Goal: Task Accomplishment & Management: Manage account settings

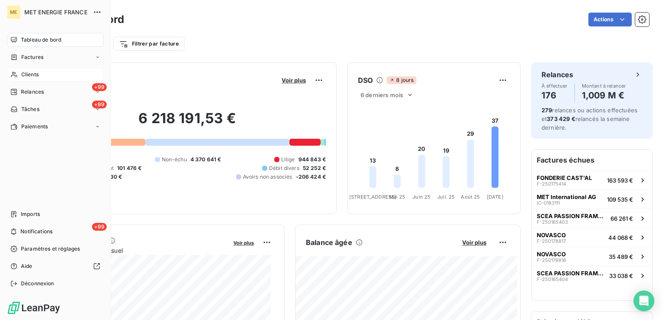
click at [71, 74] on div "Clients" at bounding box center [55, 75] width 97 height 14
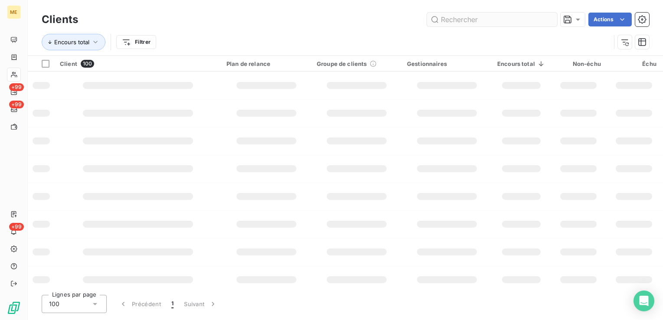
click at [479, 20] on input "text" at bounding box center [492, 20] width 130 height 14
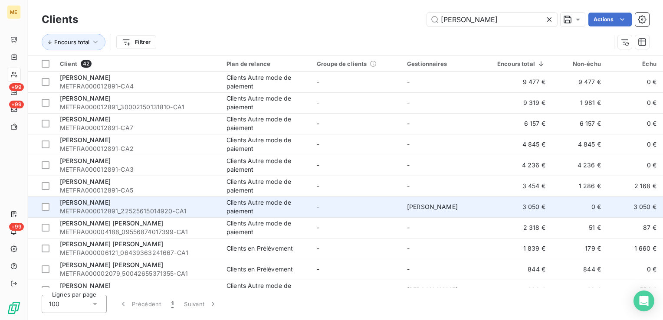
type input "olivier"
click at [328, 205] on td "-" at bounding box center [356, 206] width 90 height 21
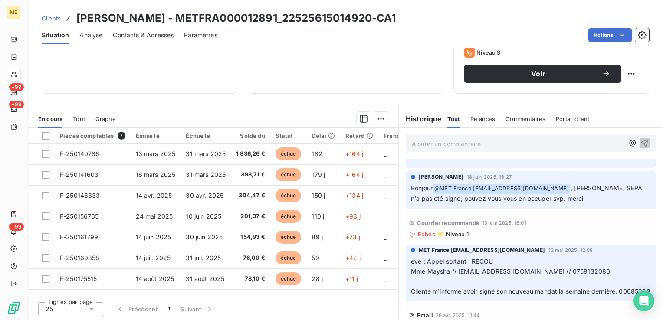
scroll to position [300, 0]
click at [55, 15] on span "Clients" at bounding box center [51, 18] width 19 height 7
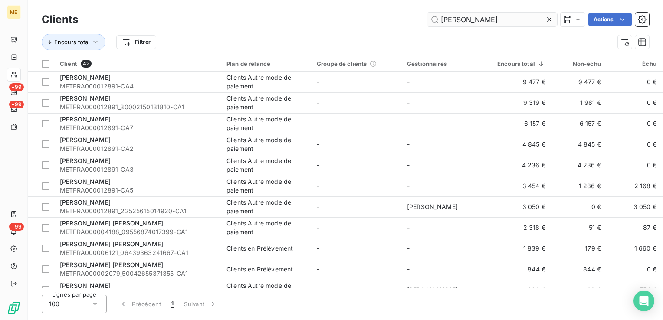
click at [477, 20] on input "olivier" at bounding box center [492, 20] width 130 height 14
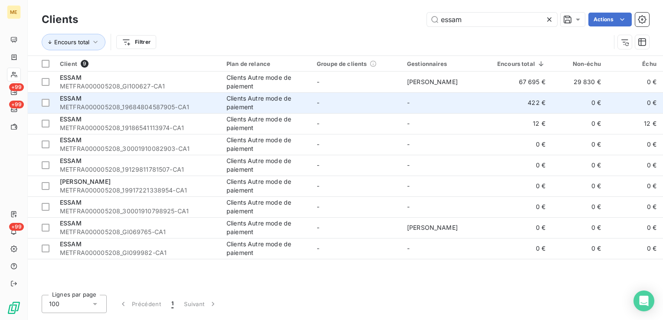
type input "essam"
click at [340, 104] on td "-" at bounding box center [356, 102] width 90 height 21
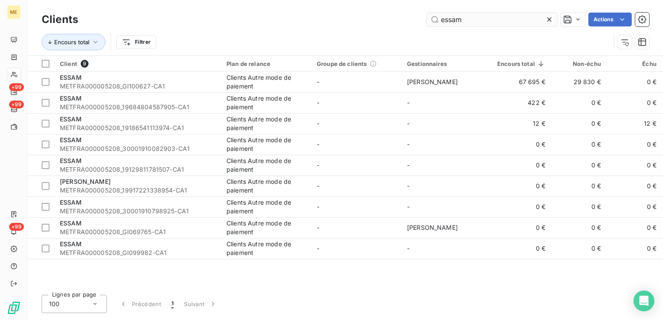
click at [475, 23] on input "essam" at bounding box center [492, 20] width 130 height 14
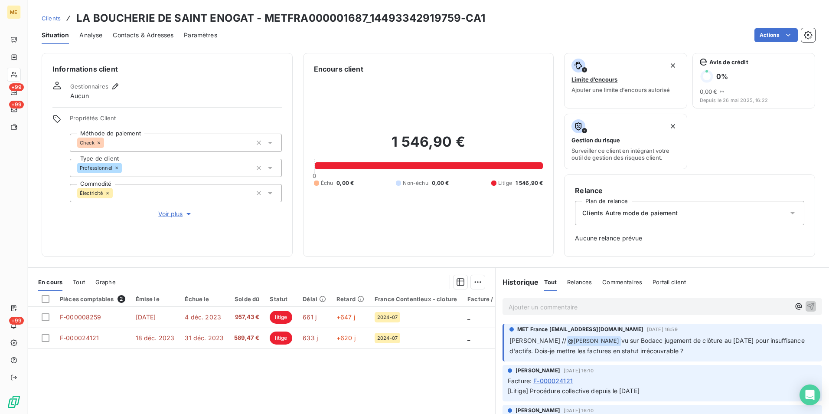
click at [175, 215] on span "Voir plus" at bounding box center [175, 213] width 35 height 9
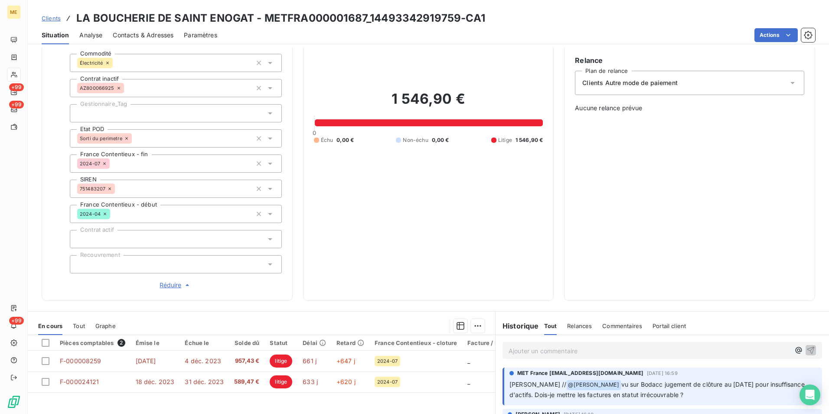
click at [166, 287] on span "Réduire" at bounding box center [176, 285] width 32 height 9
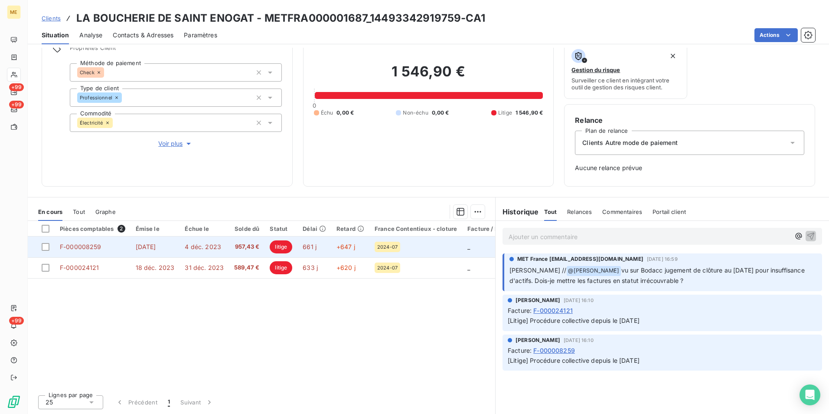
click at [406, 249] on div "2024-07" at bounding box center [416, 247] width 82 height 10
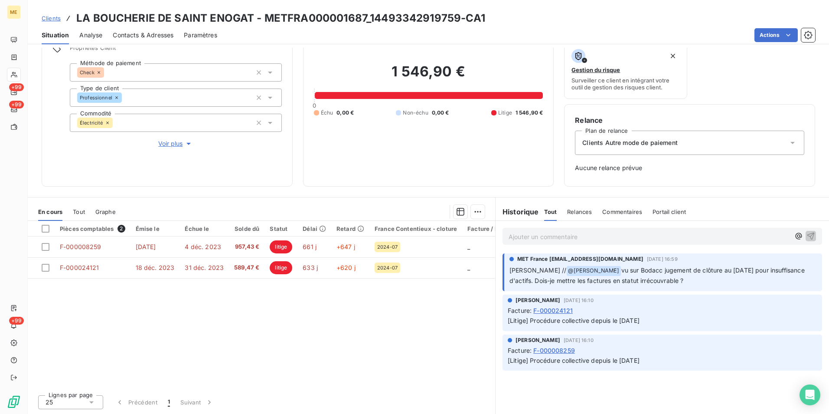
scroll to position [27, 0]
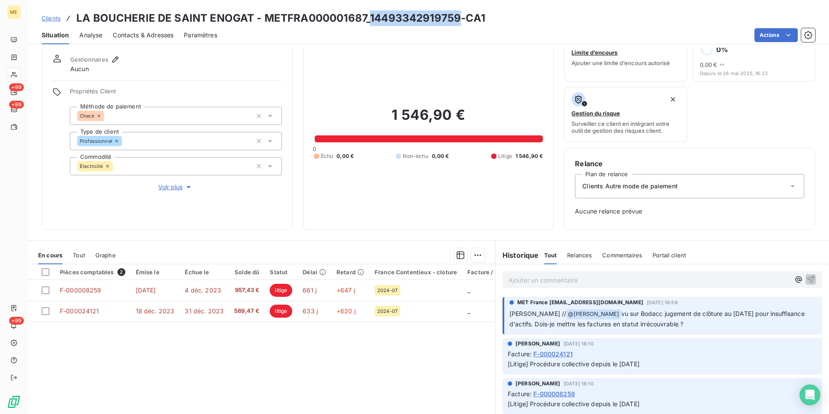
drag, startPoint x: 456, startPoint y: 19, endPoint x: 369, endPoint y: 19, distance: 87.2
click at [369, 19] on h3 "LA BOUCHERIE DE SAINT ENOGAT - METFRA000001687_14493342919759-CA1" at bounding box center [280, 18] width 409 height 16
drag, startPoint x: 369, startPoint y: 19, endPoint x: 307, endPoint y: 29, distance: 62.4
click at [307, 29] on div "Actions" at bounding box center [522, 35] width 588 height 14
drag, startPoint x: 123, startPoint y: 34, endPoint x: 96, endPoint y: 11, distance: 35.7
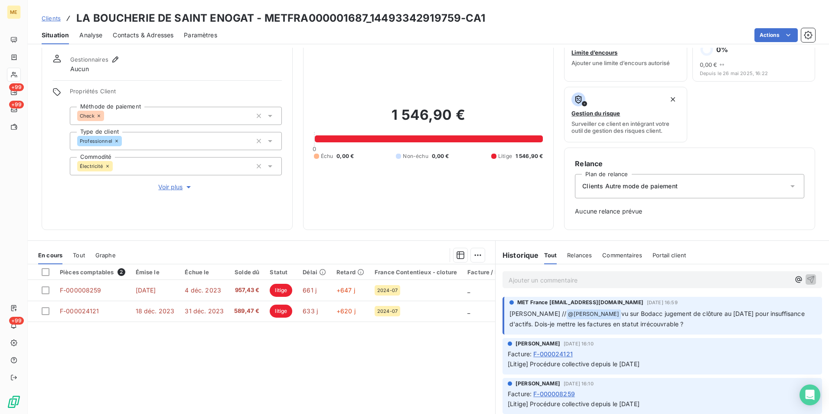
click at [96, 11] on h3 "LA BOUCHERIE DE SAINT ENOGAT - METFRA000001687_14493342919759-CA1" at bounding box center [280, 18] width 409 height 16
drag, startPoint x: 95, startPoint y: 13, endPoint x: 251, endPoint y: 12, distance: 156.1
click at [251, 12] on h3 "LA BOUCHERIE DE SAINT ENOGAT - METFRA000001687_14493342919759-CA1" at bounding box center [280, 18] width 409 height 16
copy h3 "BOUCHERIE DE SAINT ENOGAT"
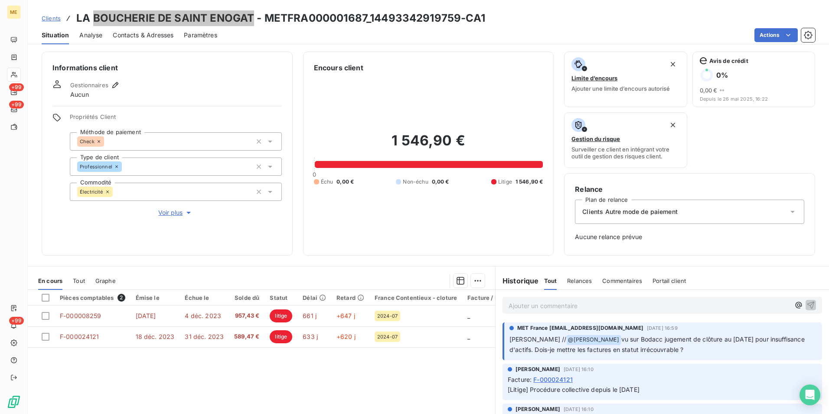
scroll to position [0, 0]
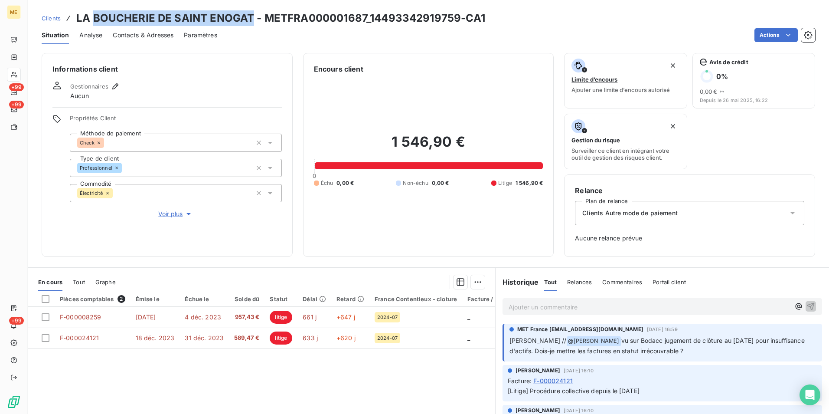
click at [163, 212] on span "Voir plus" at bounding box center [175, 213] width 35 height 9
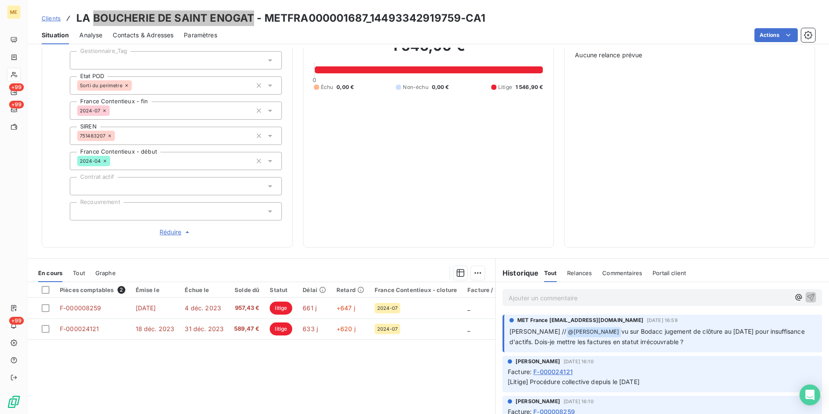
scroll to position [244, 0]
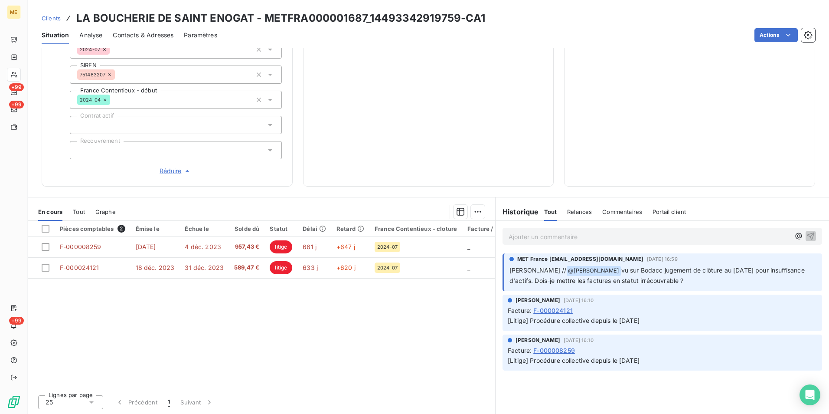
drag, startPoint x: 376, startPoint y: 294, endPoint x: 474, endPoint y: 341, distance: 108.6
click at [376, 294] on div "Pièces comptables 2 Émise le Échue le Solde dû Statut Délai Retard France Conte…" at bounding box center [261, 304] width 467 height 167
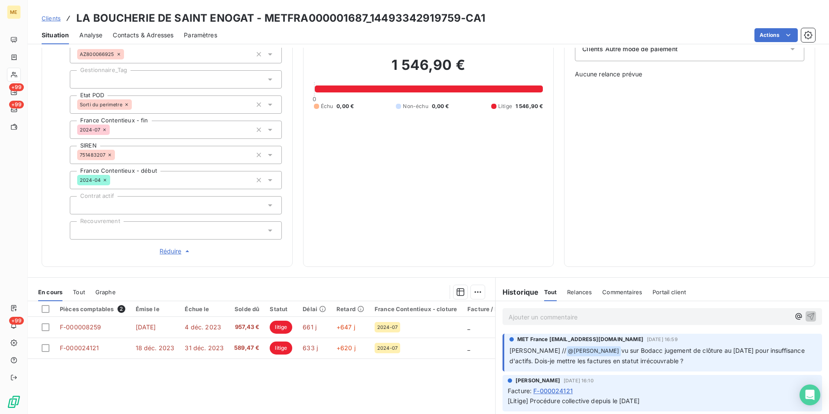
scroll to position [157, 0]
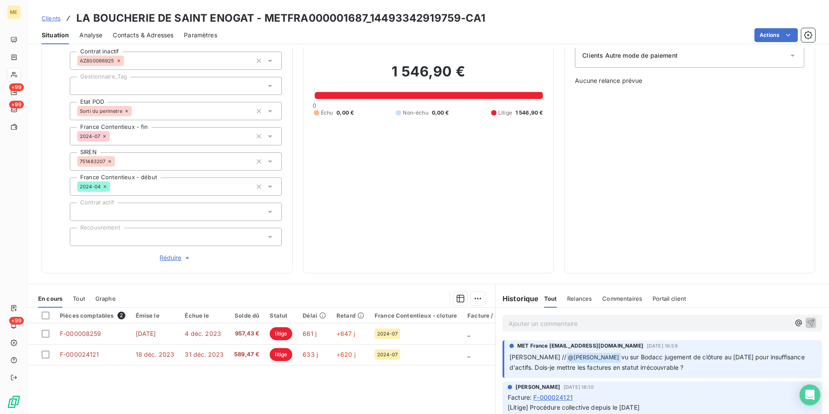
click at [589, 320] on p "Ajouter un commentaire ﻿" at bounding box center [649, 323] width 281 height 11
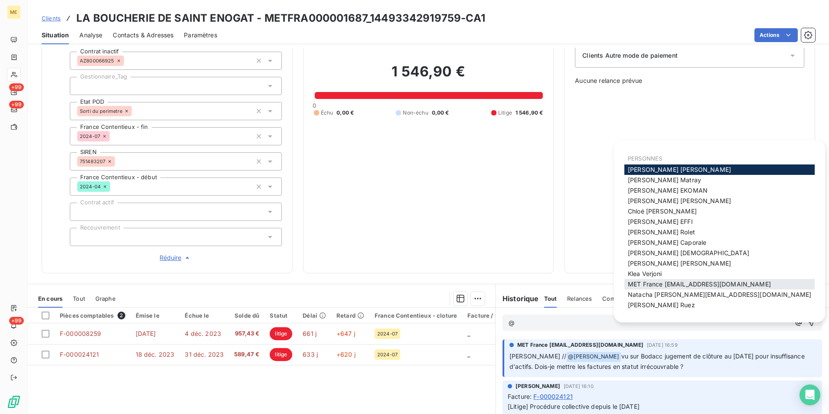
click at [649, 286] on span "MET France met-france@recouvrement.met.com" at bounding box center [699, 283] width 143 height 7
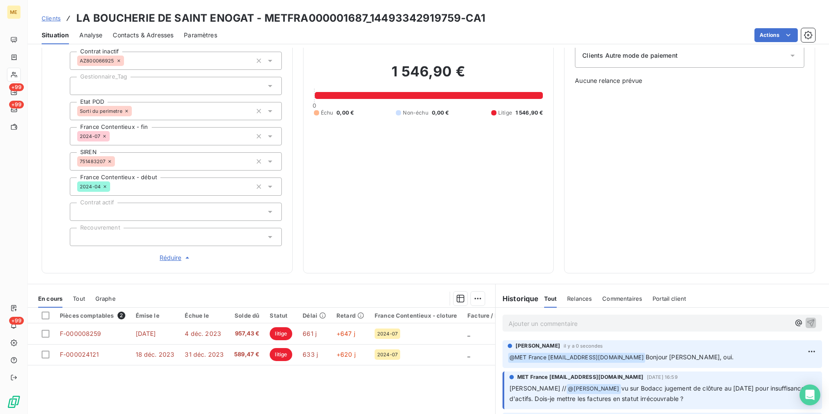
click at [381, 382] on div "Pièces comptables 2 Émise le Échue le Solde dû Statut Délai Retard France Conte…" at bounding box center [261, 390] width 467 height 167
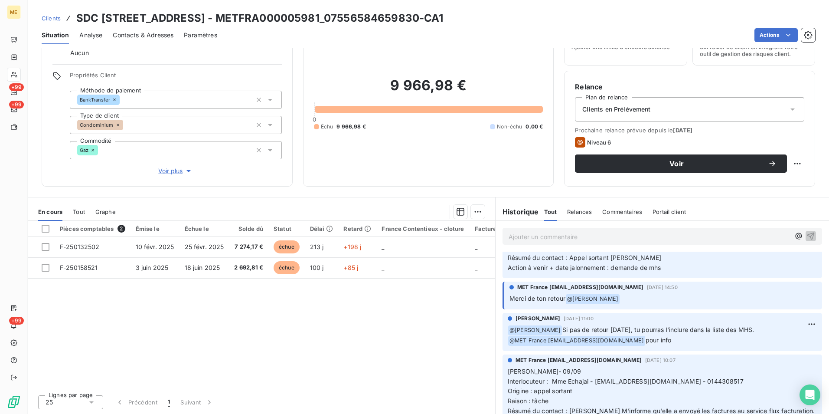
scroll to position [130, 0]
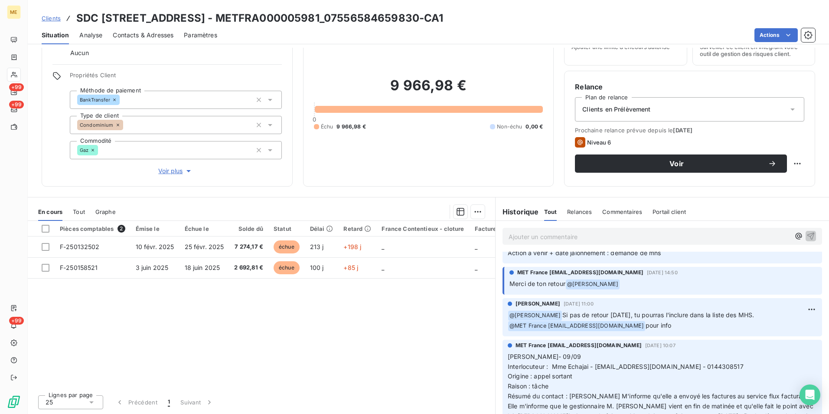
drag, startPoint x: 551, startPoint y: 316, endPoint x: 750, endPoint y: 320, distance: 198.6
click at [750, 320] on p "﻿ @ Amélie Matray Si pas de retour demain, tu pourras l'inclure dans la liste d…" at bounding box center [662, 320] width 309 height 21
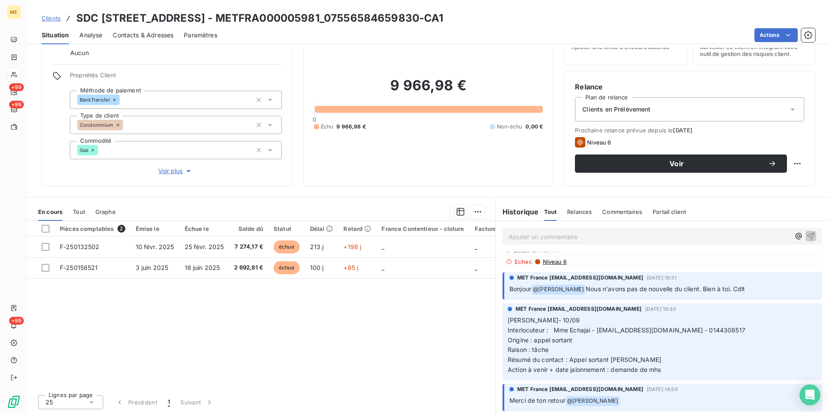
scroll to position [0, 0]
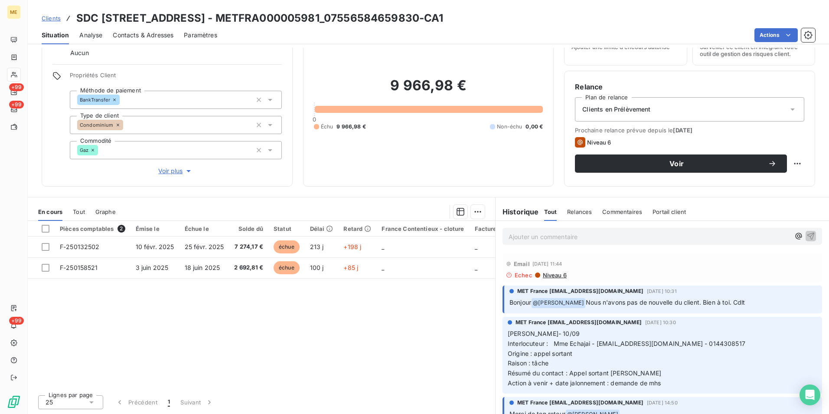
click at [539, 232] on p "Ajouter un commentaire ﻿" at bounding box center [649, 236] width 281 height 11
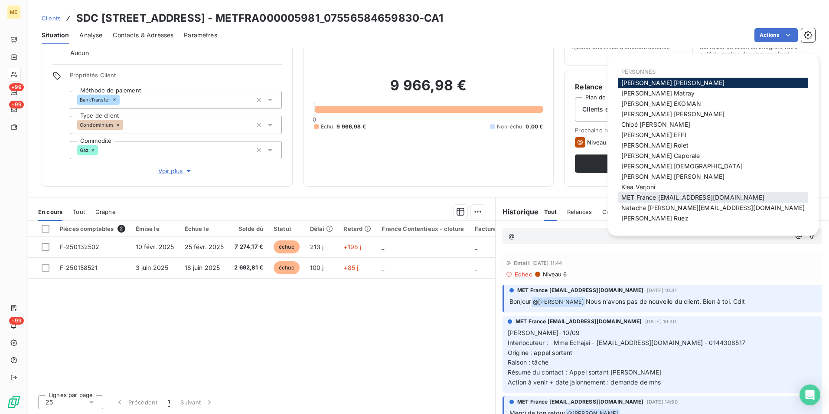
click at [707, 199] on span "MET France met-france@recouvrement.met.com" at bounding box center [692, 196] width 143 height 7
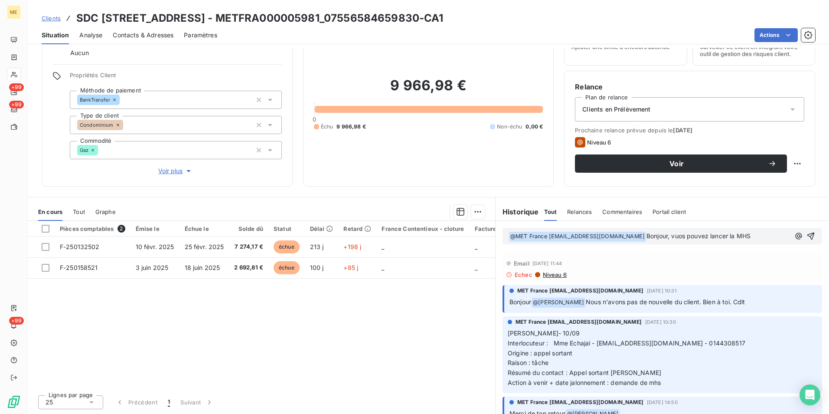
click at [171, 173] on span "Voir plus" at bounding box center [175, 171] width 35 height 9
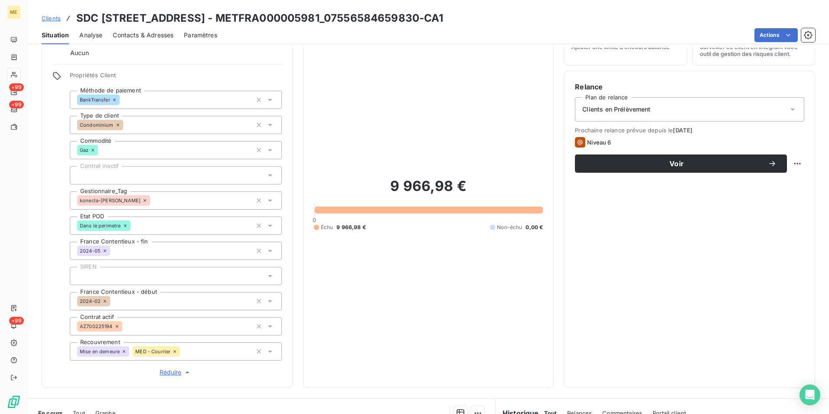
click at [173, 372] on span "Réduire" at bounding box center [176, 372] width 32 height 9
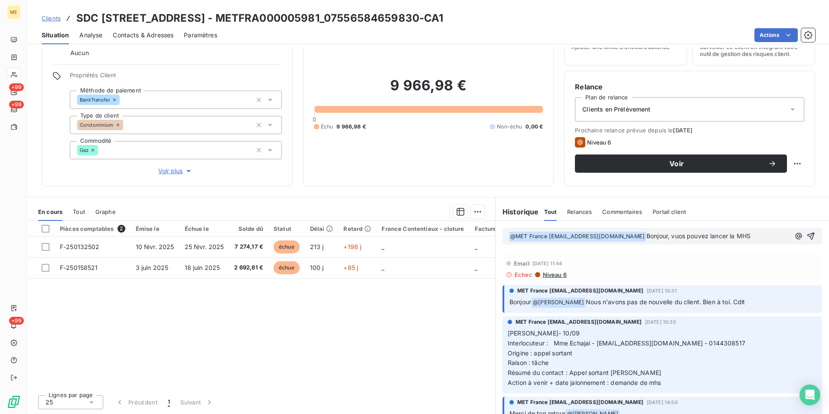
click at [757, 233] on p "﻿ @ MET France met-france@recouvrement.met.com ﻿ Bonjour, vuos pouvez lancer la…" at bounding box center [649, 236] width 281 height 10
drag, startPoint x: 683, startPoint y: 237, endPoint x: 694, endPoint y: 247, distance: 15.1
click at [685, 238] on span "Bonjour, vuos pouvez lancer la MHS" at bounding box center [699, 235] width 104 height 7
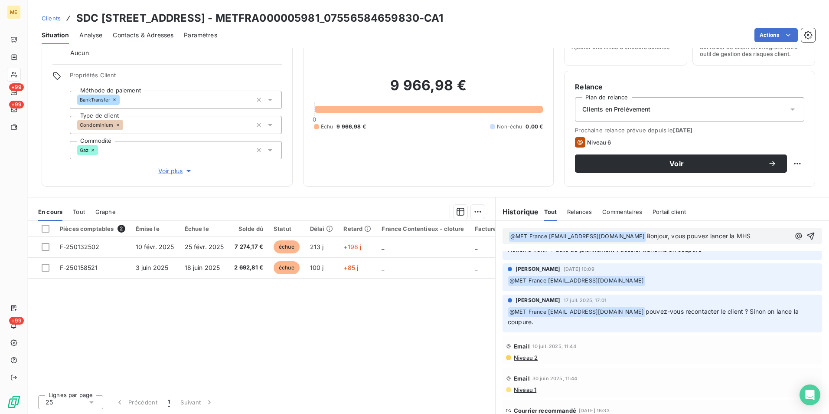
scroll to position [2125, 0]
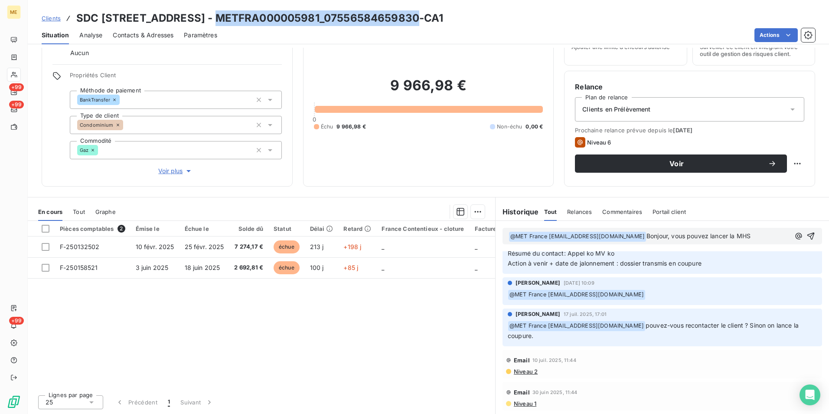
drag, startPoint x: 418, startPoint y: 20, endPoint x: 216, endPoint y: 20, distance: 201.2
click at [216, 20] on h3 "SDC 6 RUE MONTALIVET - METFRA000005981_07556584659830-CA1" at bounding box center [259, 18] width 367 height 16
copy h3 "METFRA000005981_07556584659830"
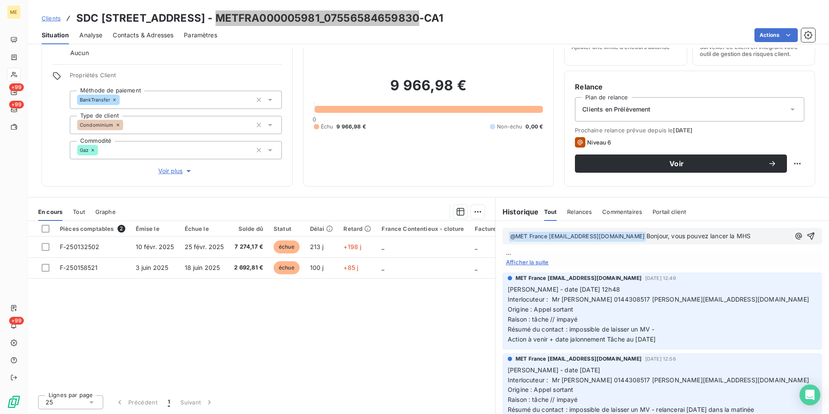
scroll to position [1604, 0]
click at [532, 266] on span "Afficher la suite" at bounding box center [662, 262] width 313 height 7
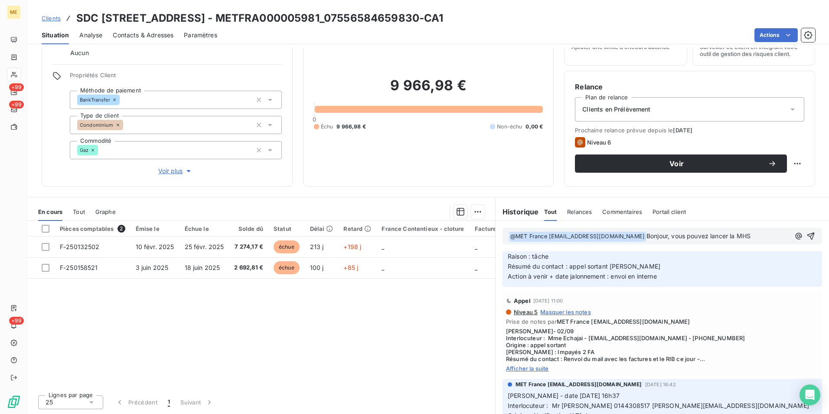
scroll to position [520, 0]
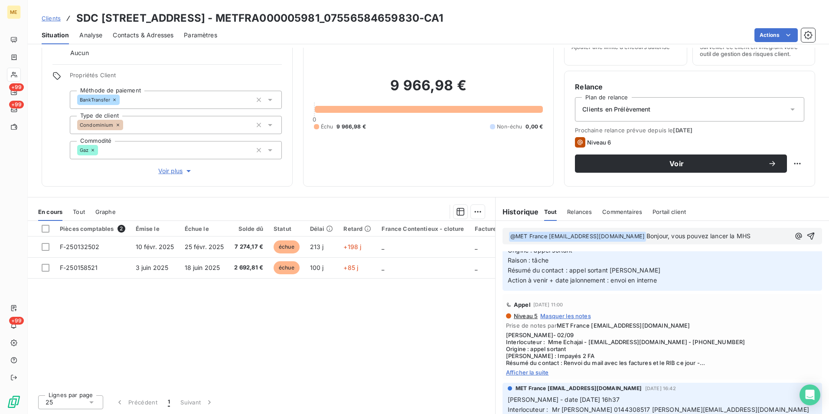
click at [542, 369] on span "Afficher la suite" at bounding box center [662, 372] width 313 height 7
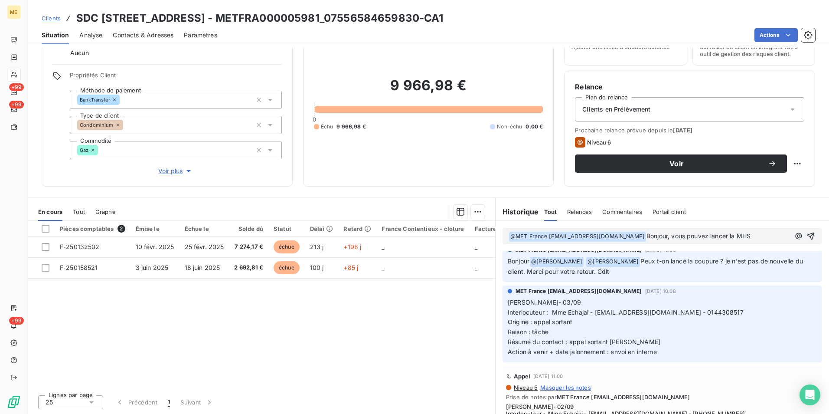
scroll to position [434, 0]
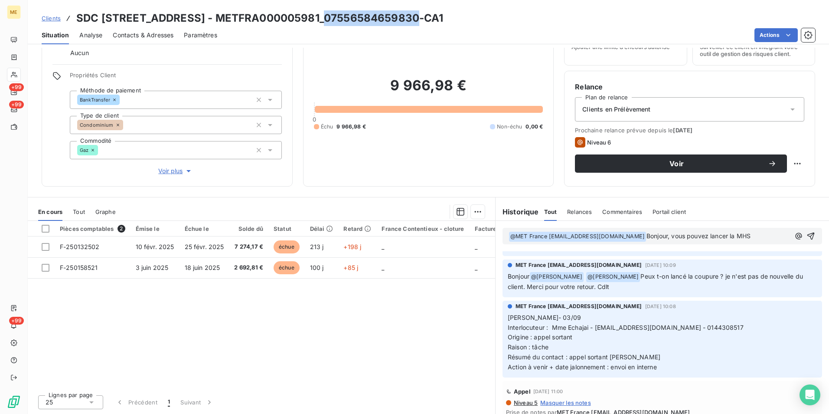
drag, startPoint x: 418, startPoint y: 17, endPoint x: 322, endPoint y: 10, distance: 96.1
click at [322, 10] on h3 "SDC 6 RUE MONTALIVET - METFRA000005981_07556584659830-CA1" at bounding box center [259, 18] width 367 height 16
copy h3 "07556584659830"
click at [758, 231] on p "﻿ @ MET France met-france@recouvrement.met.com ﻿ Bonjour, vous pouvez lancer la…" at bounding box center [649, 236] width 281 height 10
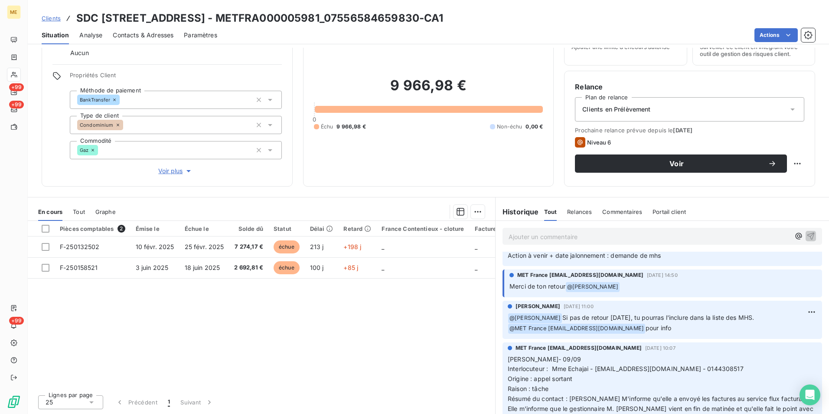
scroll to position [173, 0]
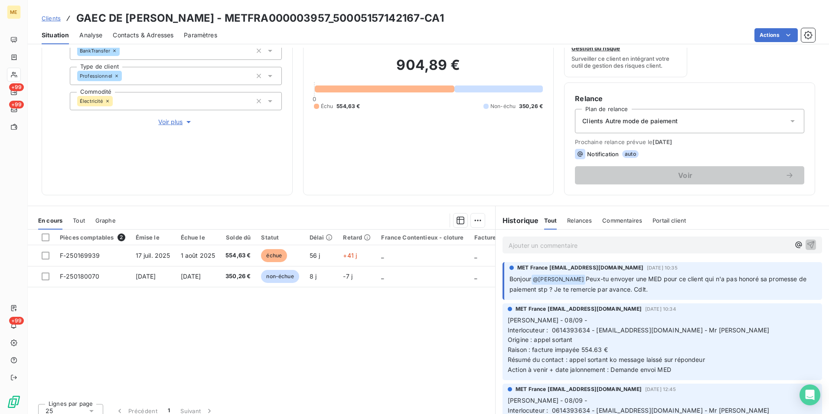
scroll to position [101, 0]
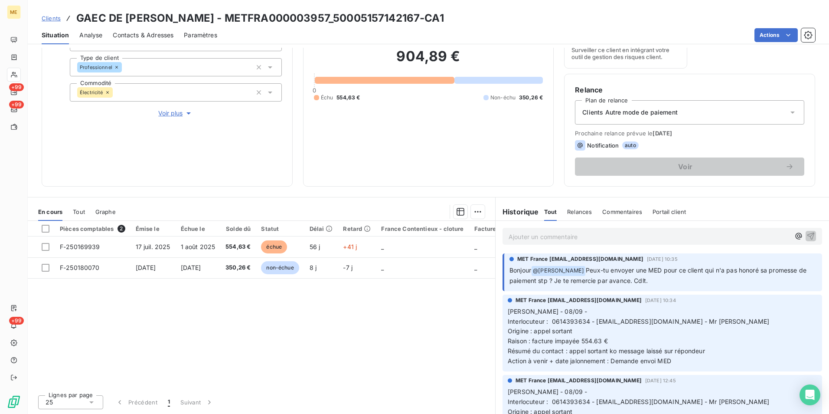
drag, startPoint x: 660, startPoint y: 268, endPoint x: 660, endPoint y: 285, distance: 17.8
click at [660, 285] on p "Bonjour @ Bélinda Thomont Peux-tu envoyer une MED pour ce client qui n'a pas ho…" at bounding box center [663, 275] width 307 height 20
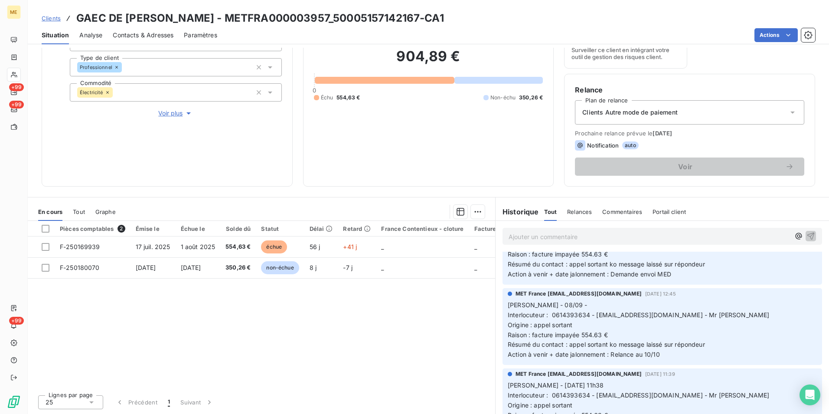
scroll to position [0, 0]
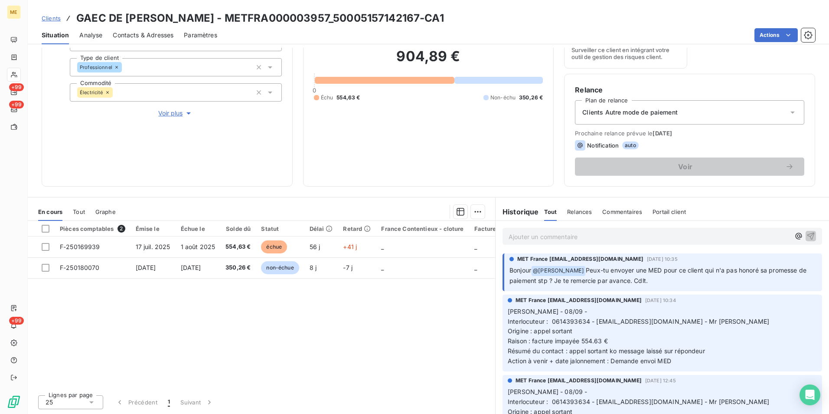
click at [715, 289] on div "MET France met-france@recouvrement.met.com 10 sept. 2025, 10:35 Bonjour @ Bélin…" at bounding box center [663, 272] width 320 height 38
click at [752, 111] on div "Clients Autre mode de paiement" at bounding box center [689, 112] width 229 height 24
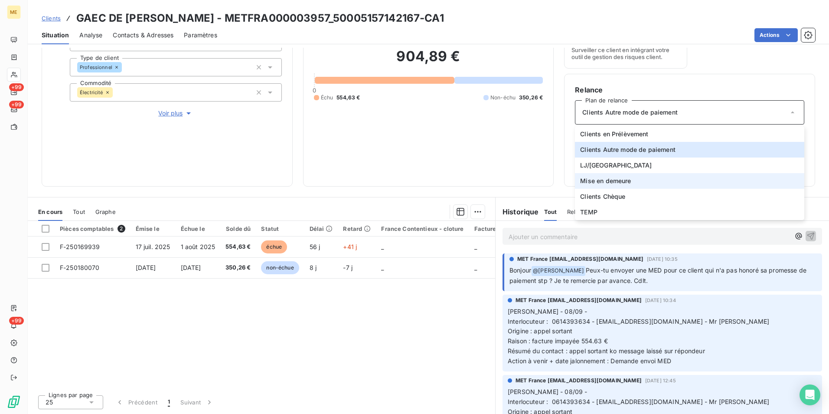
click at [655, 183] on li "Mise en demeure" at bounding box center [689, 181] width 229 height 16
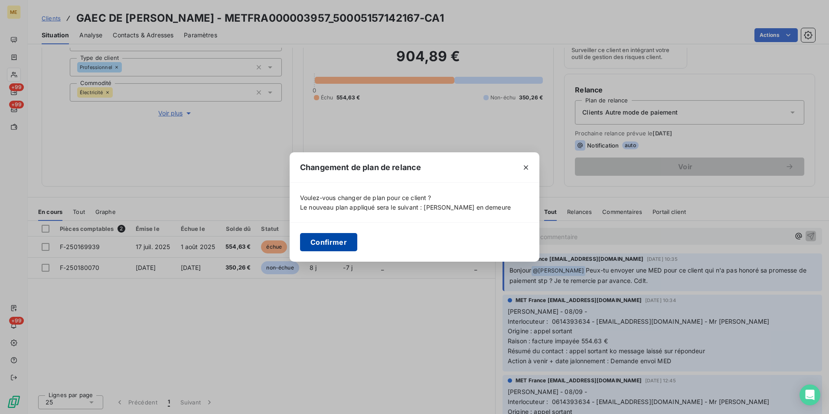
click at [339, 238] on button "Confirmer" at bounding box center [328, 242] width 57 height 18
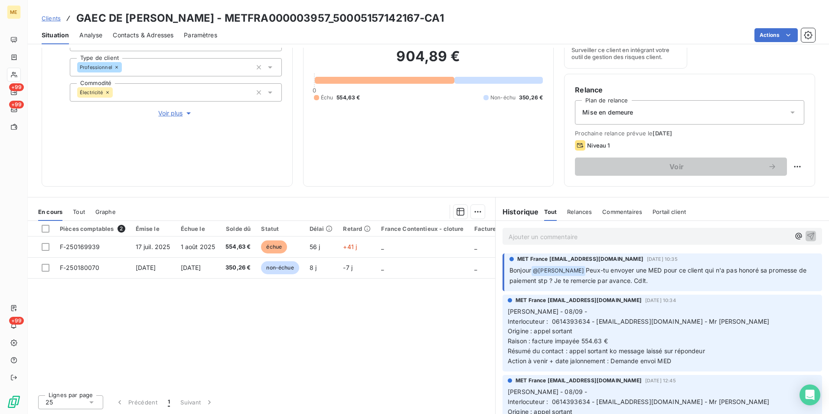
click at [798, 165] on div "Relance Plan de relance Mise en demeure Prochaine relance prévue le 15 sept. 20…" at bounding box center [689, 130] width 251 height 113
click at [792, 165] on html "ME +99 +99 +99 Clients GAEC DE MAHIEL COTE - METFRA000003957_50005157142167-CA1…" at bounding box center [414, 207] width 829 height 414
click at [748, 186] on div "Replanifier cette action" at bounding box center [755, 186] width 78 height 14
select select "8"
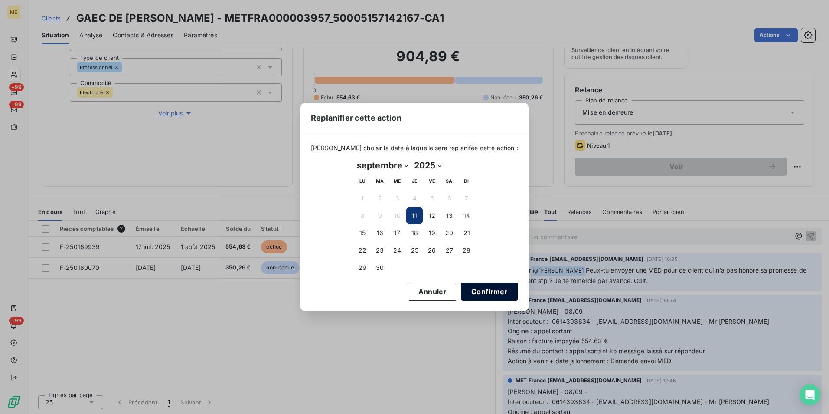
click at [482, 289] on button "Confirmer" at bounding box center [489, 291] width 57 height 18
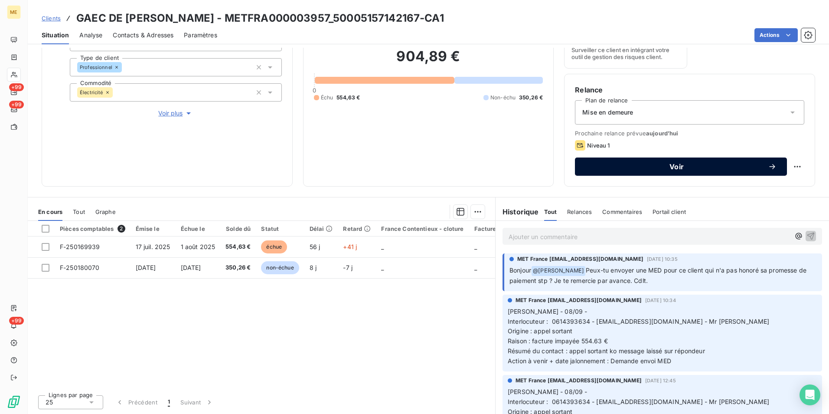
click at [633, 161] on button "Voir" at bounding box center [681, 166] width 212 height 18
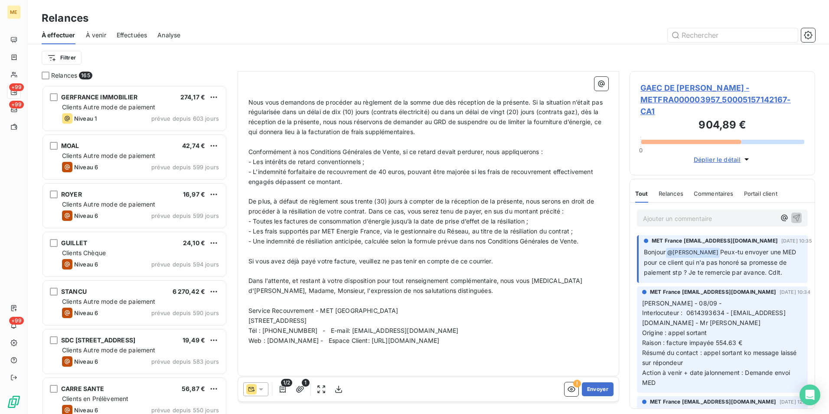
scroll to position [232, 0]
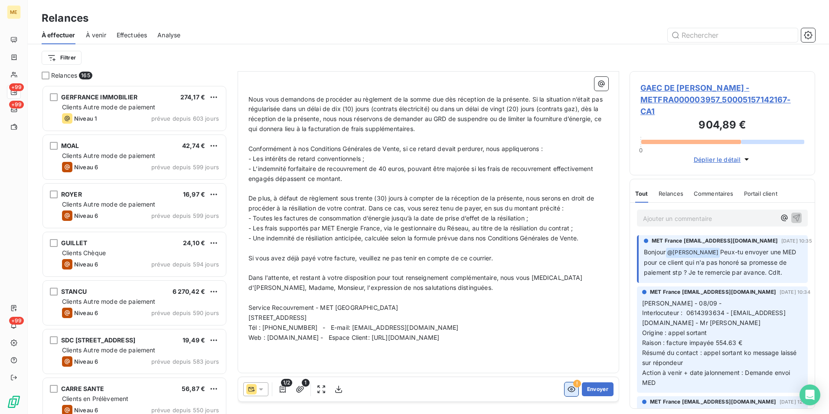
click at [567, 392] on icon "button" at bounding box center [571, 389] width 9 height 9
click at [567, 390] on icon "button" at bounding box center [571, 389] width 9 height 9
click at [567, 386] on icon "button" at bounding box center [571, 389] width 9 height 9
click at [567, 388] on icon "button" at bounding box center [571, 389] width 9 height 9
click at [597, 392] on button "Envoyer" at bounding box center [598, 389] width 32 height 14
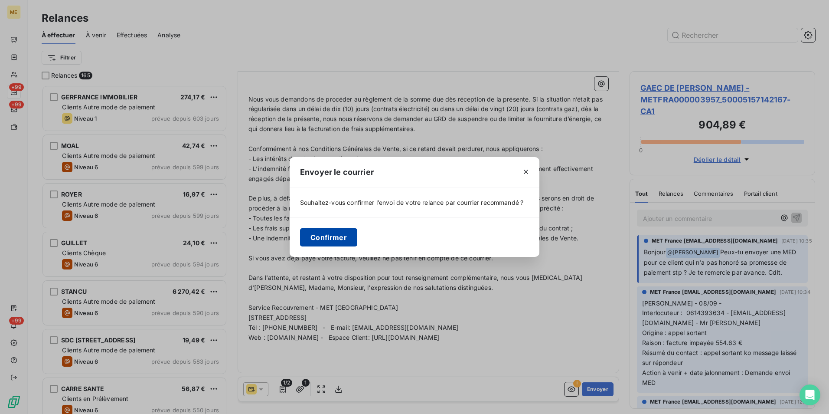
click at [349, 229] on button "Confirmer" at bounding box center [328, 237] width 57 height 18
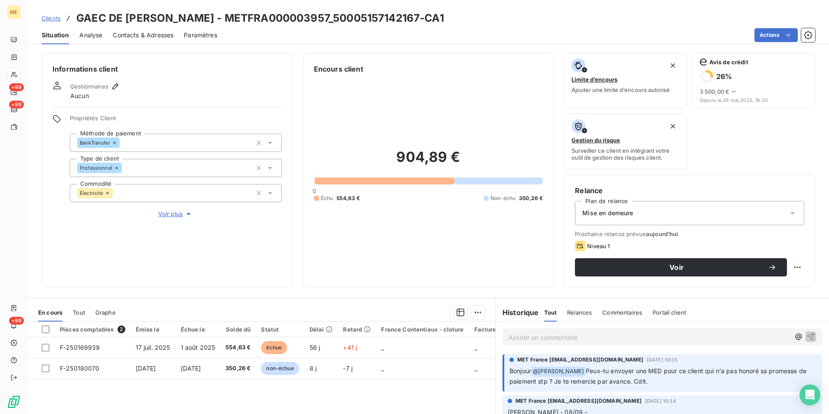
scroll to position [43, 0]
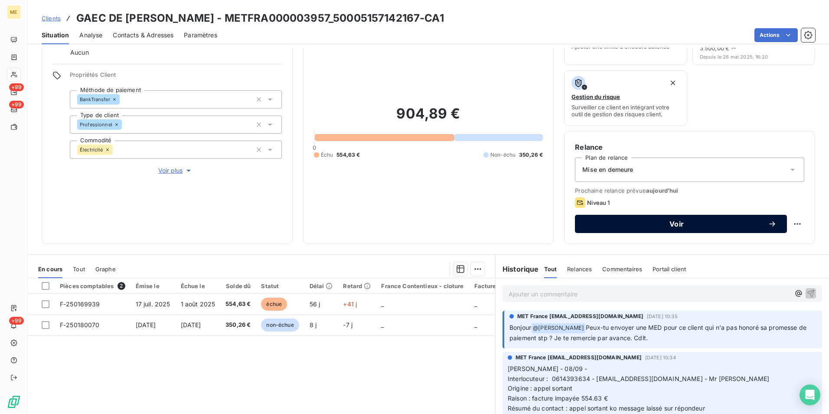
click at [660, 222] on span "Voir" at bounding box center [676, 223] width 183 height 7
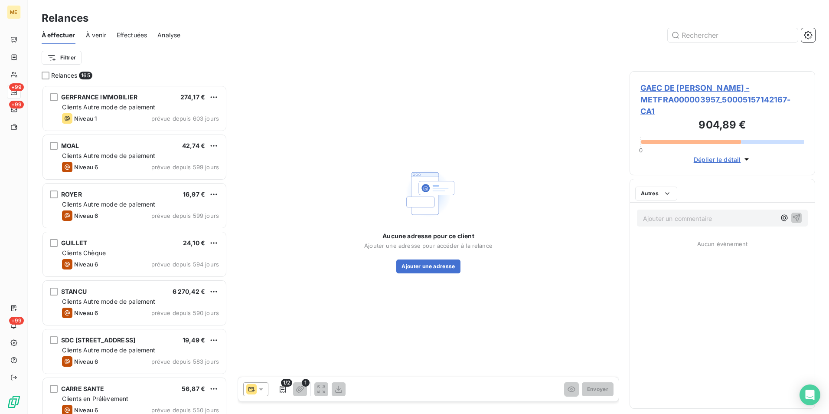
scroll to position [322, 179]
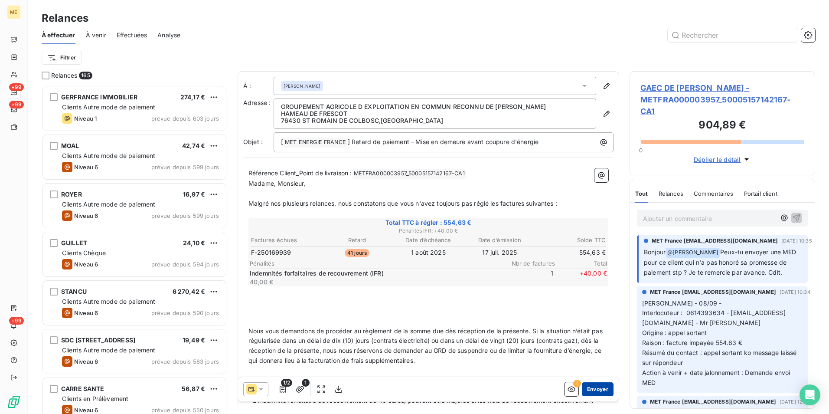
click at [585, 389] on button "Envoyer" at bounding box center [598, 389] width 32 height 14
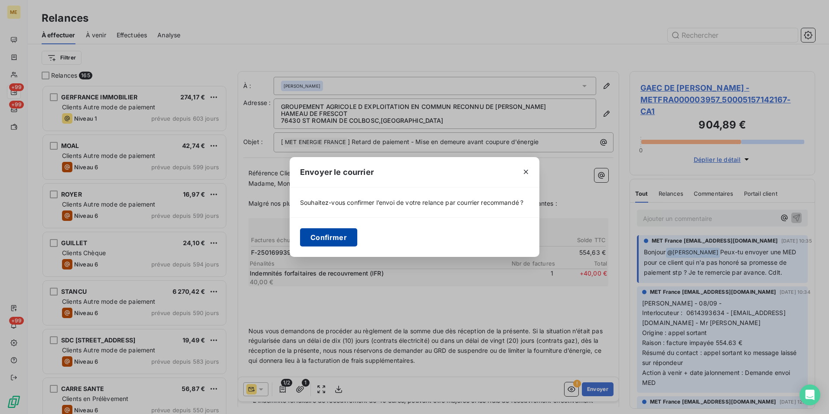
click at [326, 234] on button "Confirmer" at bounding box center [328, 237] width 57 height 18
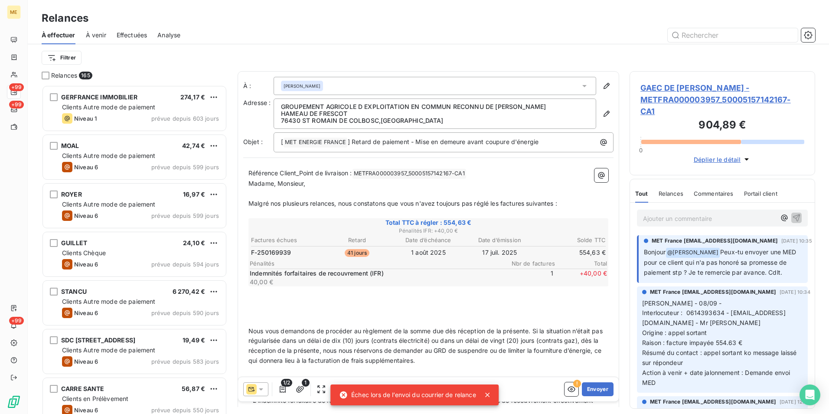
click at [485, 398] on icon at bounding box center [487, 394] width 9 height 9
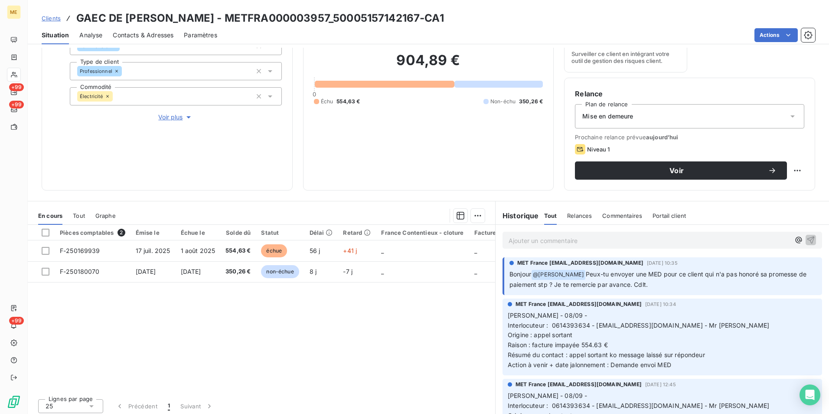
scroll to position [101, 0]
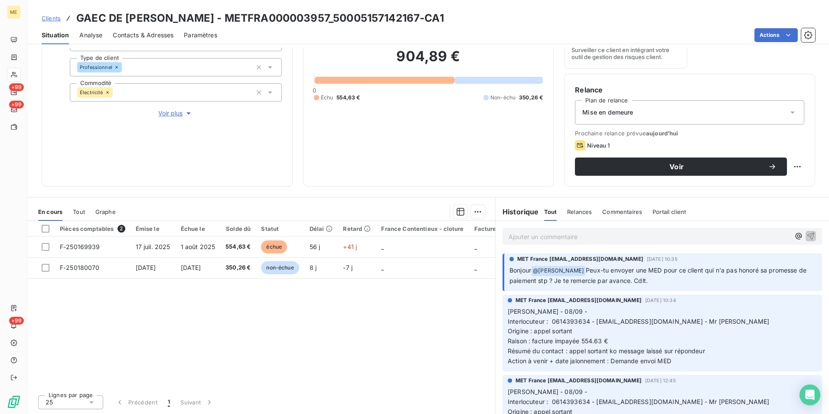
click at [347, 320] on div "Pièces comptables 2 Émise le Échue le Solde dû Statut Délai Retard France Conte…" at bounding box center [261, 304] width 467 height 167
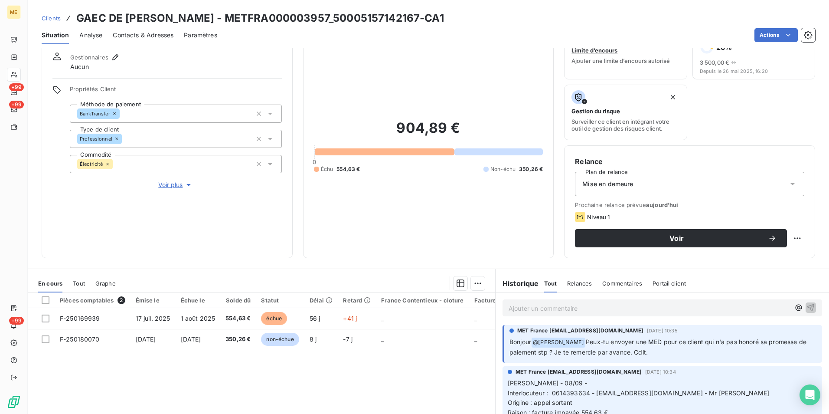
scroll to position [14, 0]
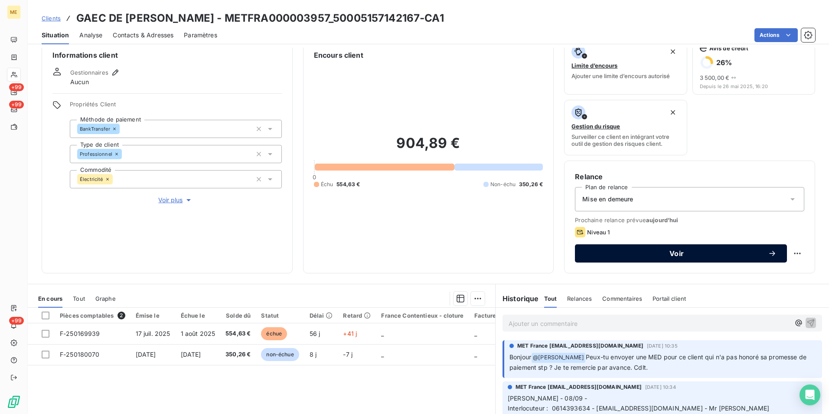
click at [722, 252] on span "Voir" at bounding box center [676, 253] width 183 height 7
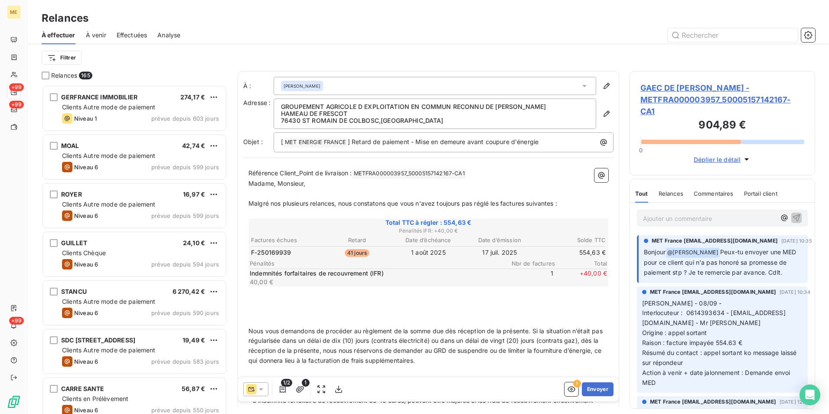
scroll to position [322, 179]
click at [591, 385] on button "Envoyer" at bounding box center [598, 389] width 32 height 14
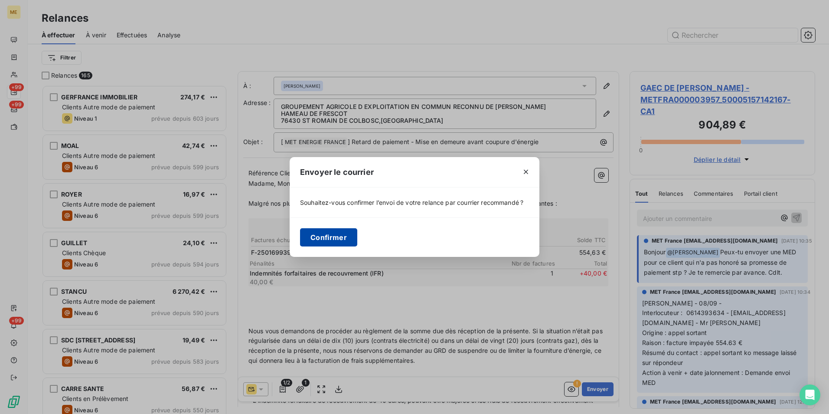
click at [336, 240] on button "Confirmer" at bounding box center [328, 237] width 57 height 18
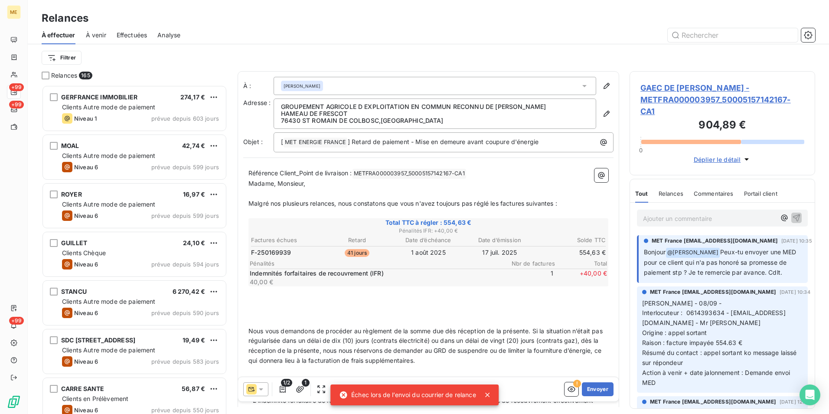
click at [487, 392] on icon at bounding box center [487, 394] width 9 height 9
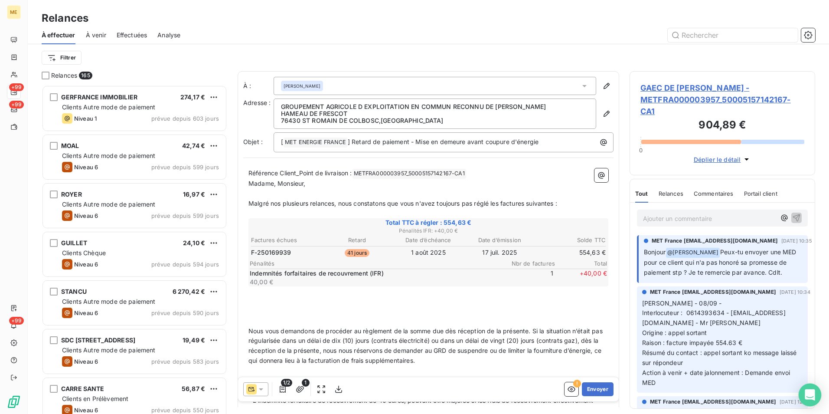
click at [808, 395] on icon "Open Intercom Messenger" at bounding box center [810, 394] width 10 height 11
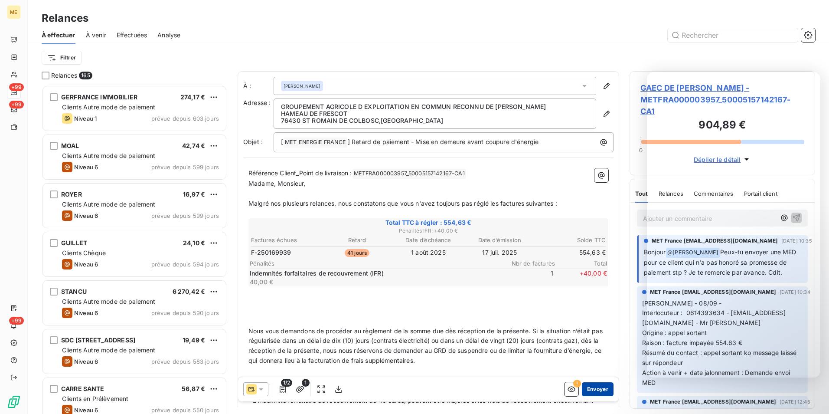
click at [592, 387] on button "Envoyer" at bounding box center [598, 389] width 32 height 14
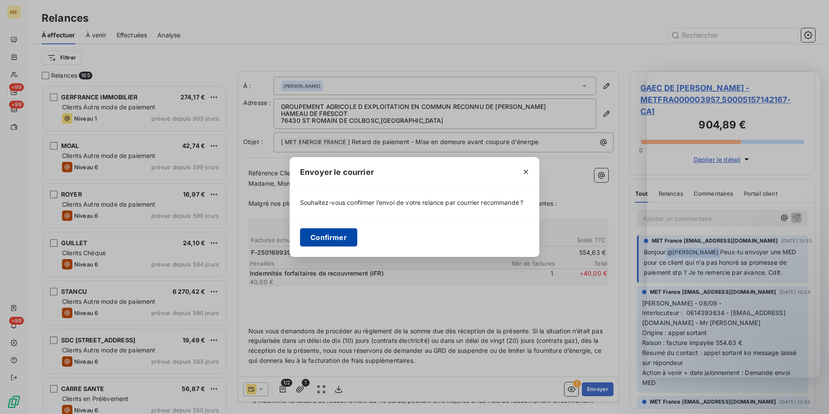
click at [346, 235] on button "Confirmer" at bounding box center [328, 237] width 57 height 18
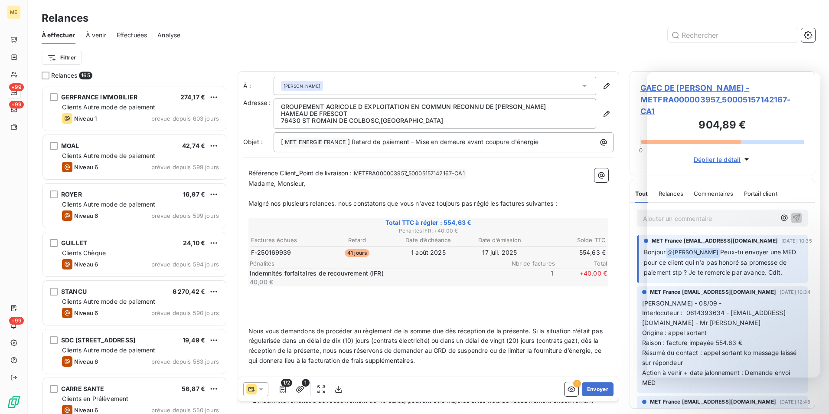
click at [552, 37] on div at bounding box center [503, 35] width 624 height 14
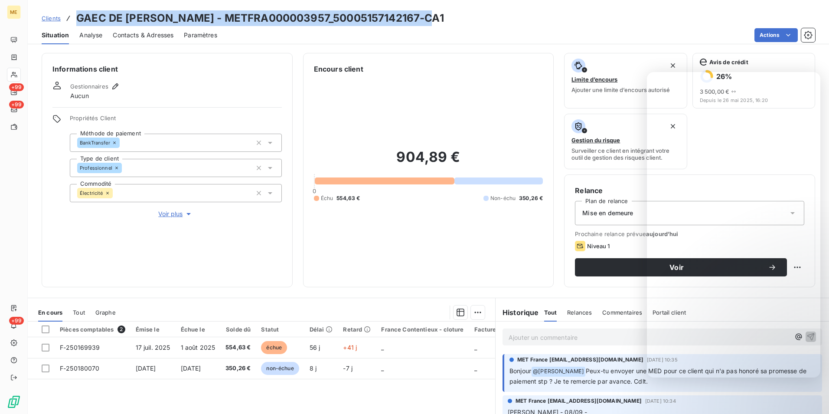
drag, startPoint x: 434, startPoint y: 17, endPoint x: 76, endPoint y: 22, distance: 357.8
click at [76, 22] on div "Clients GAEC DE MAHIEL COTE - METFRA000003957_50005157142167-CA1" at bounding box center [428, 18] width 801 height 16
copy h3 "GAEC DE MAHIEL COTE - METFRA000003957_50005157142167-CA1"
click at [550, 20] on div "Clients GAEC DE MAHIEL COTE - METFRA000003957_50005157142167-CA1" at bounding box center [428, 18] width 801 height 16
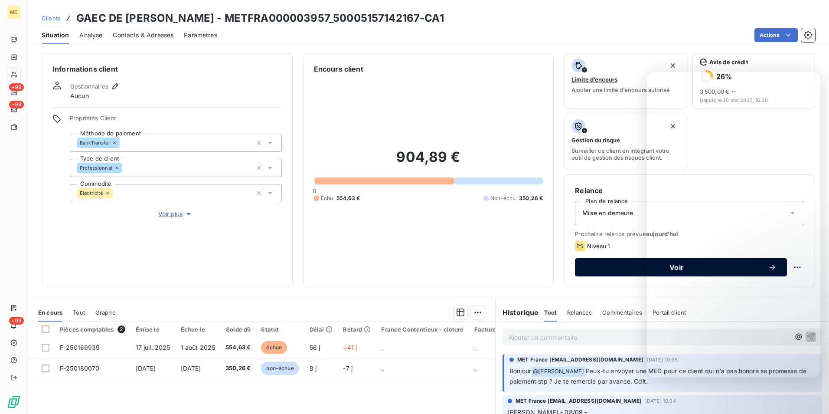
click at [614, 274] on button "Voir" at bounding box center [681, 267] width 212 height 18
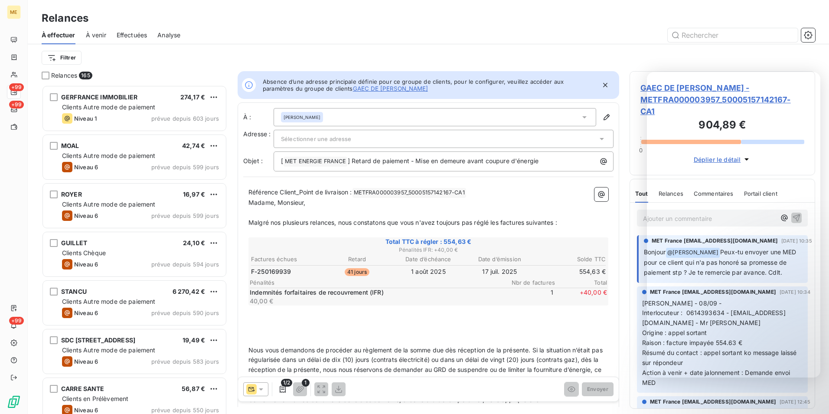
scroll to position [7, 7]
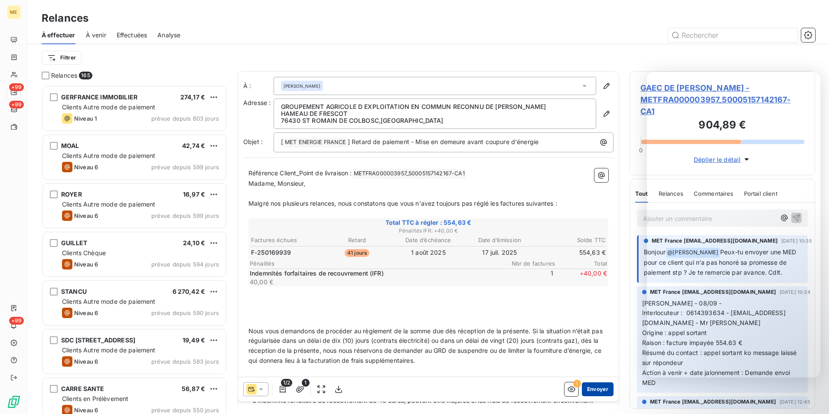
click at [586, 389] on button "Envoyer" at bounding box center [598, 389] width 32 height 14
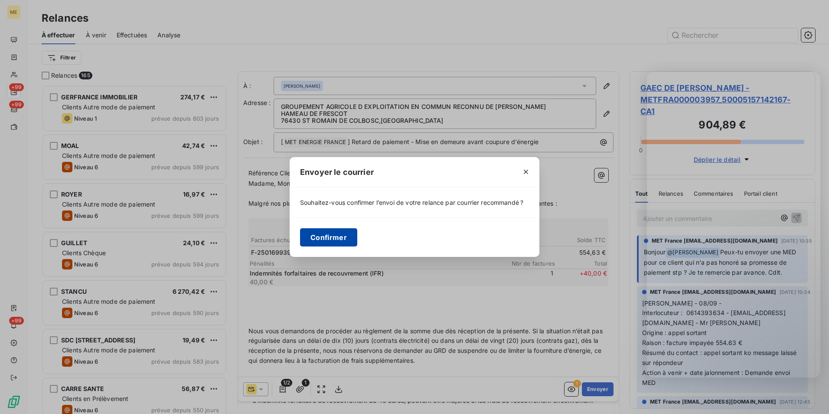
click at [334, 238] on button "Confirmer" at bounding box center [328, 237] width 57 height 18
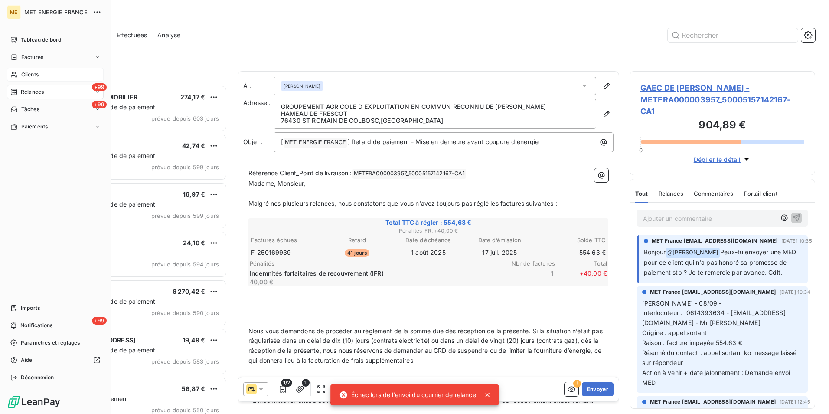
click at [30, 73] on span "Clients" at bounding box center [29, 75] width 17 height 8
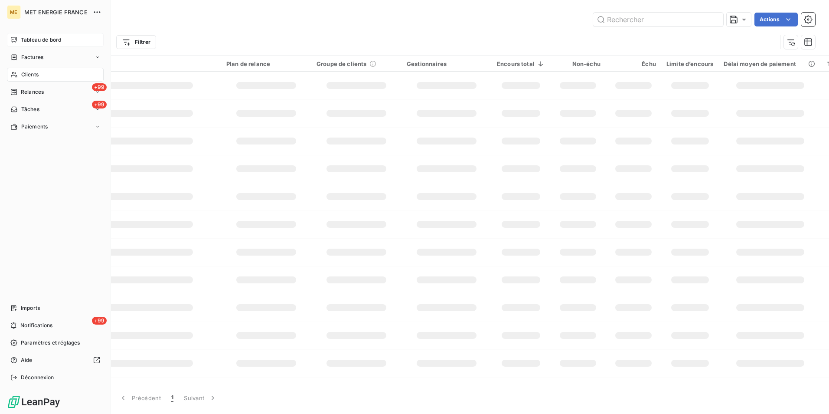
click at [27, 39] on span "Tableau de bord" at bounding box center [41, 40] width 40 height 8
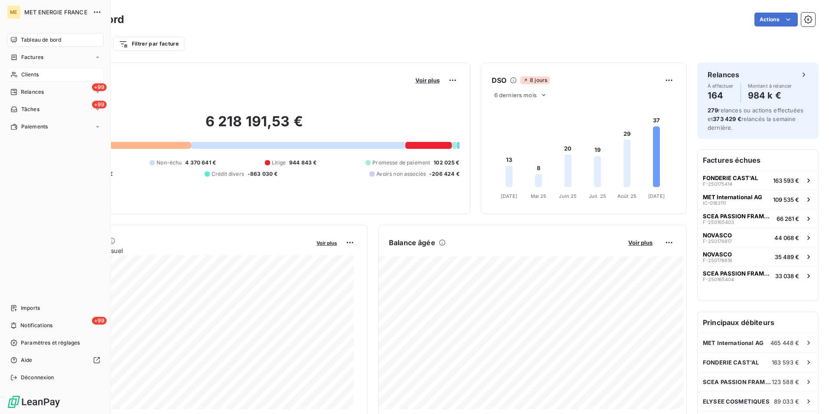
click at [42, 78] on div "Clients" at bounding box center [55, 75] width 97 height 14
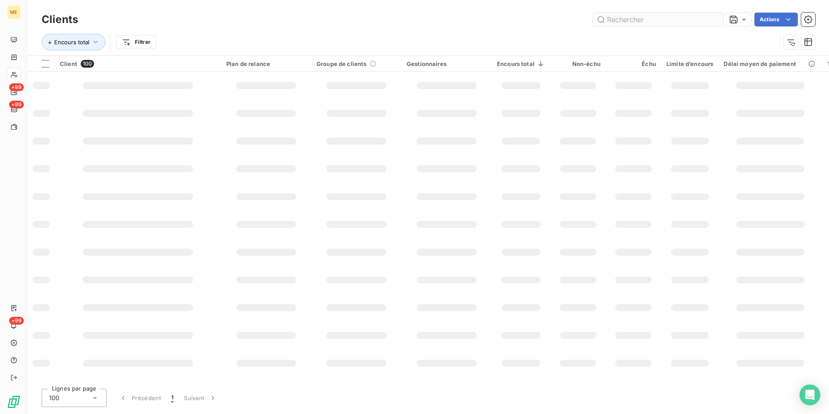
click at [612, 15] on input "text" at bounding box center [658, 20] width 130 height 14
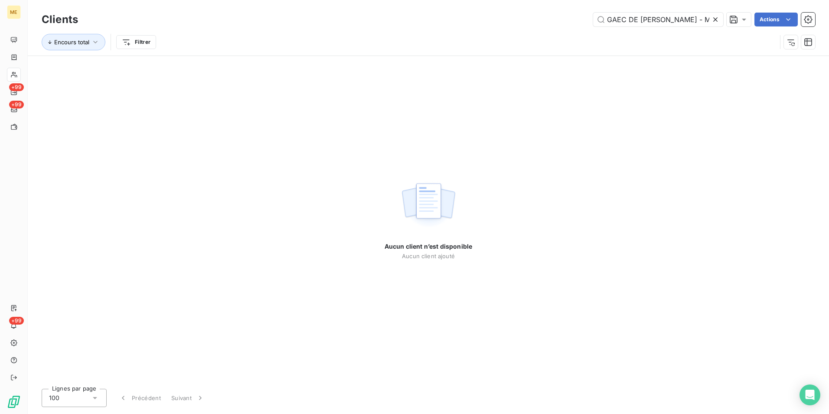
drag, startPoint x: 604, startPoint y: 18, endPoint x: 588, endPoint y: 17, distance: 16.1
click at [588, 17] on div "GAEC DE MAHIEL COTE - METFRA000003957_50005157142167-CA1 Actions" at bounding box center [451, 20] width 727 height 14
click at [677, 16] on input "GAEC DE MAHIEL COTE - METFRA000003957_50005157142167-CA1" at bounding box center [658, 20] width 130 height 14
drag, startPoint x: 691, startPoint y: 23, endPoint x: 607, endPoint y: 22, distance: 84.1
click at [607, 22] on input "GAEC DE MAHIEL COTE - METFRA000003957_50005157142167-CA1" at bounding box center [658, 20] width 130 height 14
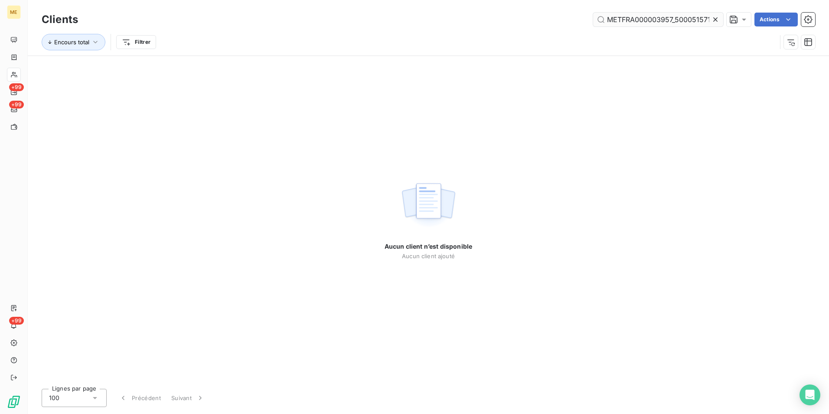
click at [608, 19] on input "METFRA000003957_50005157142167-CA1" at bounding box center [658, 20] width 130 height 14
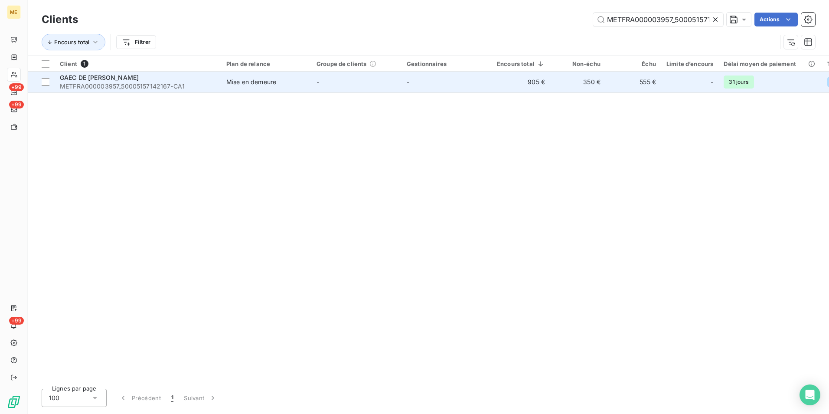
type input "METFRA000003957_50005157142167-CA1"
click at [344, 89] on td "-" at bounding box center [356, 82] width 90 height 21
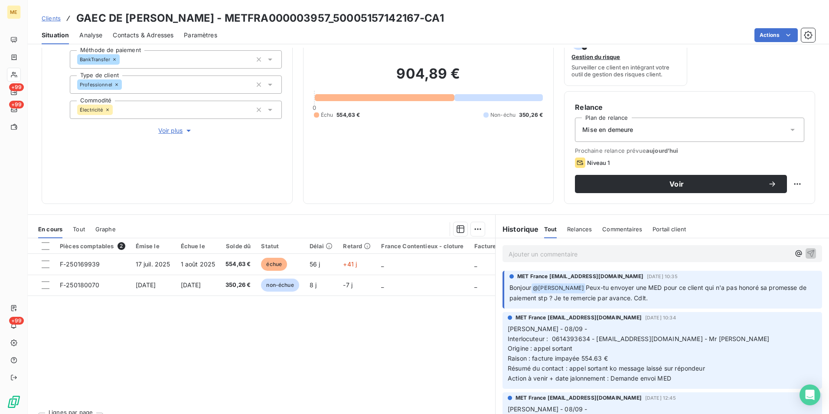
scroll to position [87, 0]
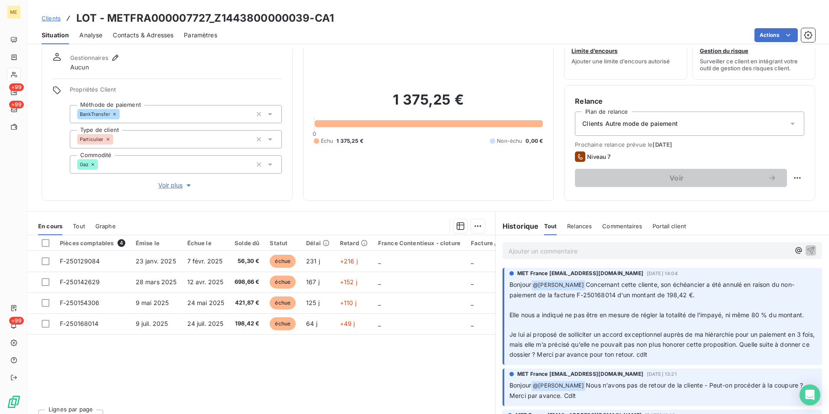
scroll to position [43, 0]
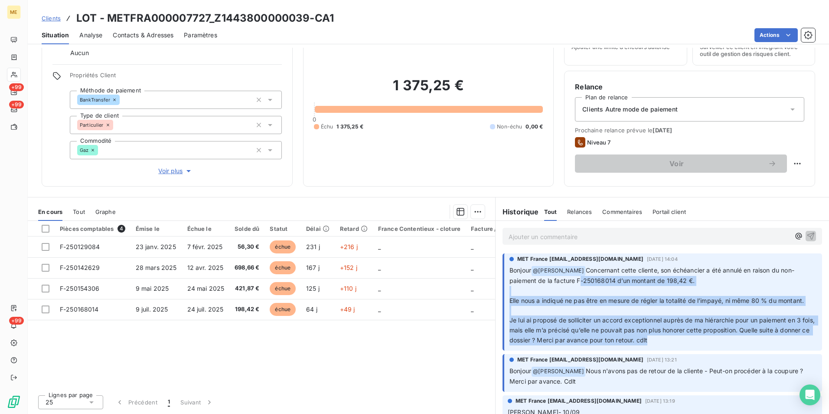
drag, startPoint x: 576, startPoint y: 280, endPoint x: 769, endPoint y: 336, distance: 201.0
click at [769, 336] on p "Bonjour @ [PERSON_NAME] Concernant cette cliente, son échéancier a été annulé e…" at bounding box center [663, 305] width 307 height 80
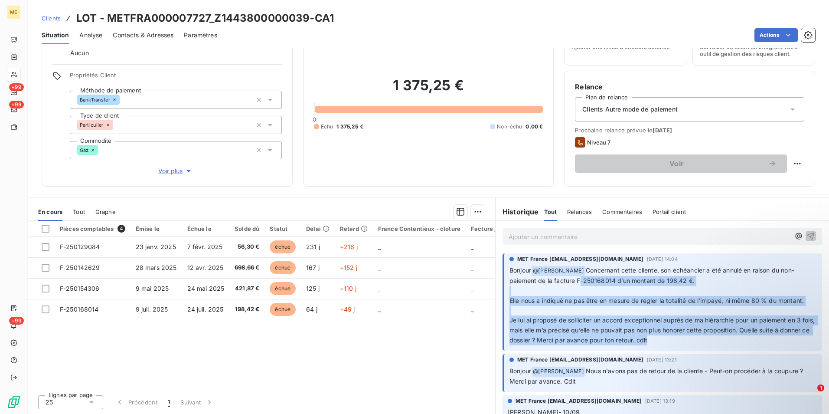
click at [177, 173] on span "Voir plus" at bounding box center [175, 171] width 35 height 9
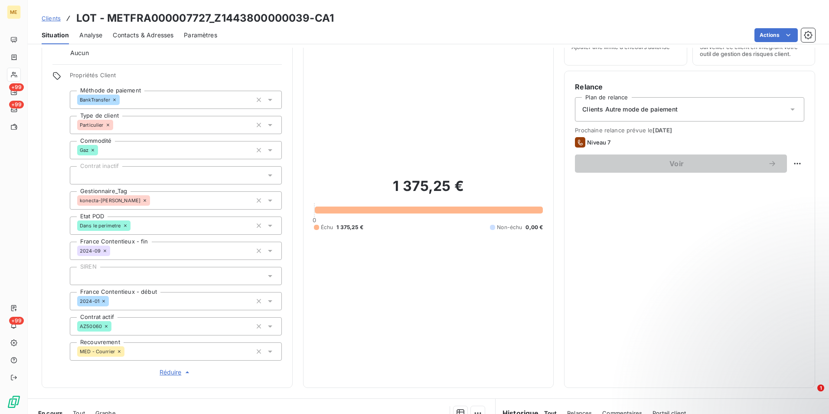
click at [181, 372] on span "Réduire" at bounding box center [176, 372] width 32 height 9
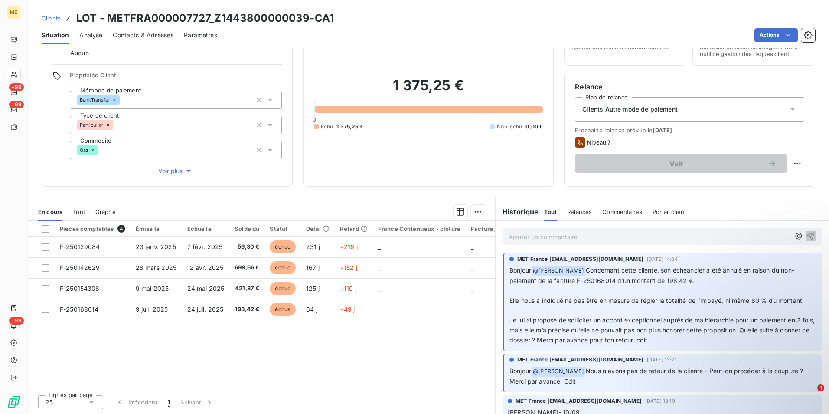
click at [599, 235] on p "Ajouter un commentaire ﻿" at bounding box center [649, 236] width 281 height 11
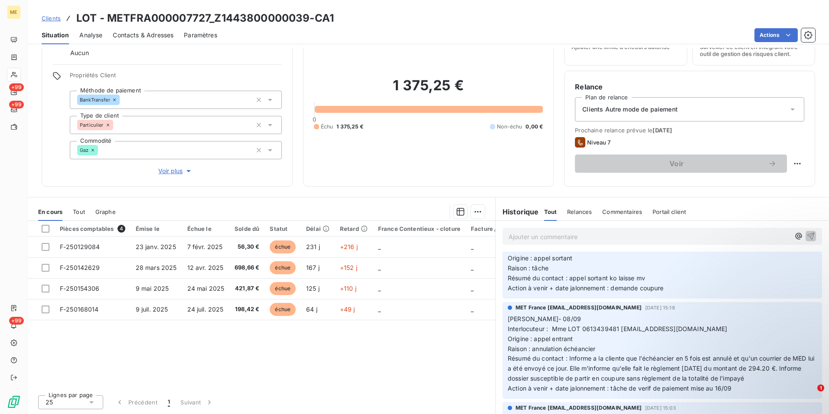
scroll to position [347, 0]
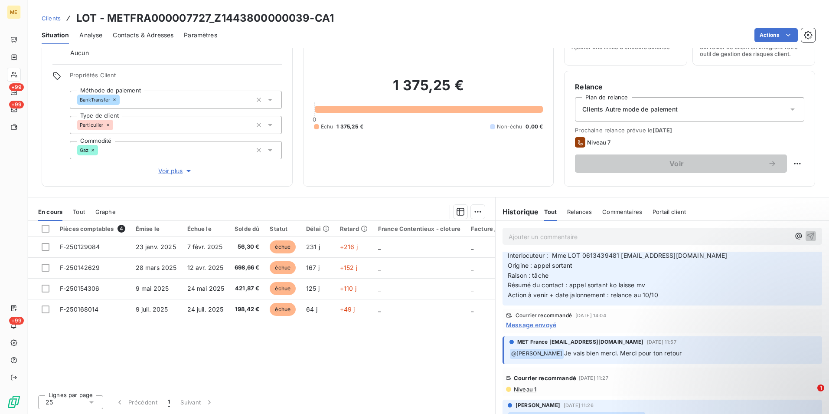
click at [531, 389] on span "Niveau 1" at bounding box center [524, 388] width 23 height 7
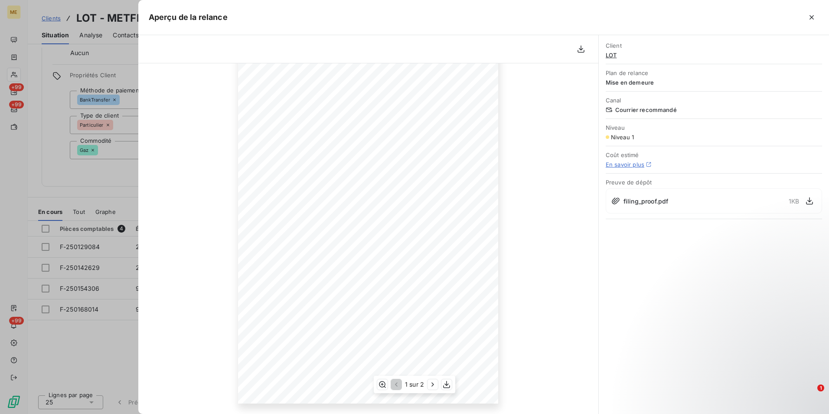
scroll to position [0, 0]
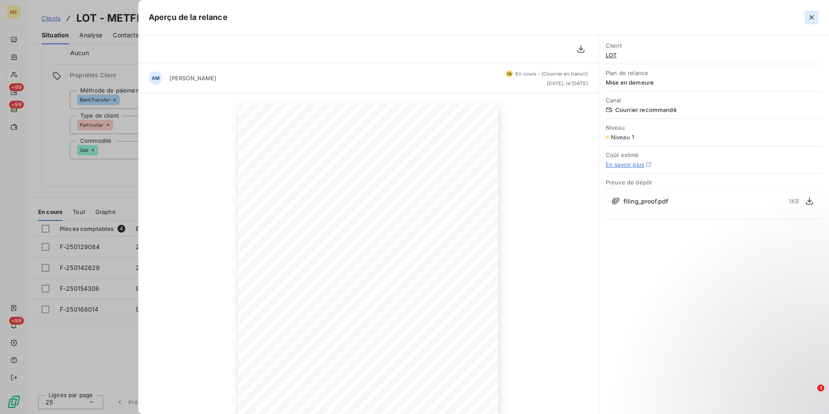
click at [812, 17] on icon "button" at bounding box center [812, 17] width 4 height 4
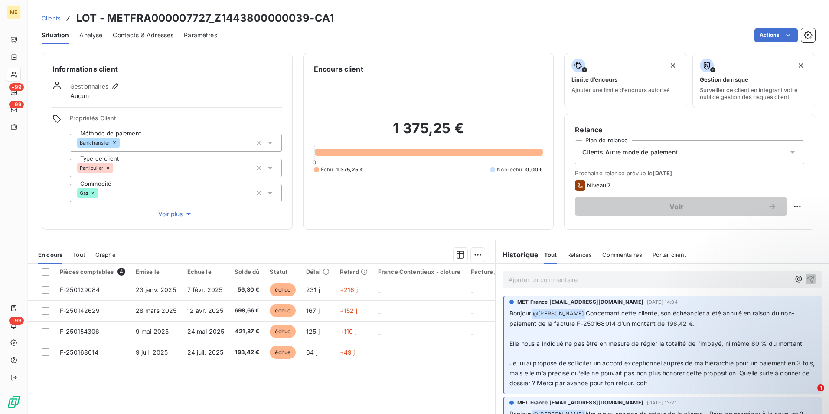
click at [576, 280] on p "Ajouter un commentaire ﻿" at bounding box center [649, 279] width 281 height 11
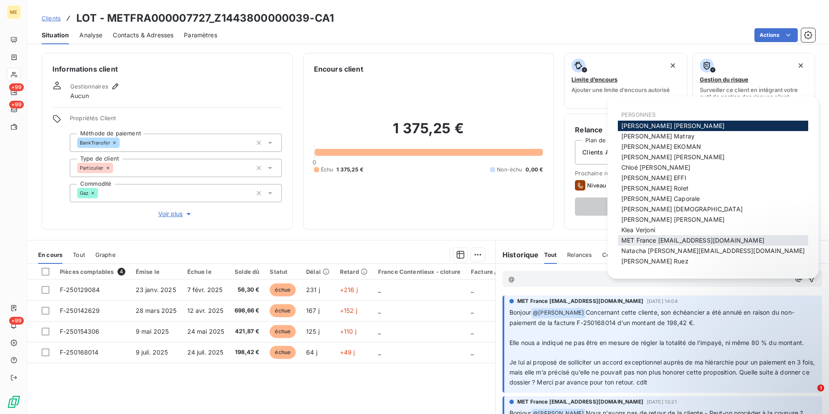
click at [663, 237] on span "MET France met-france@recouvrement.met.com" at bounding box center [692, 239] width 143 height 7
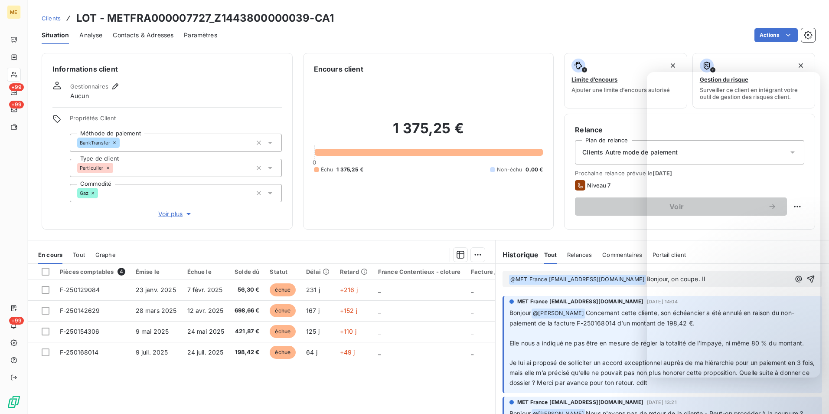
click at [452, 393] on div "Pièces comptables 4 Émise le Échue le Solde dû Statut Délai Retard France Conte…" at bounding box center [261, 347] width 467 height 167
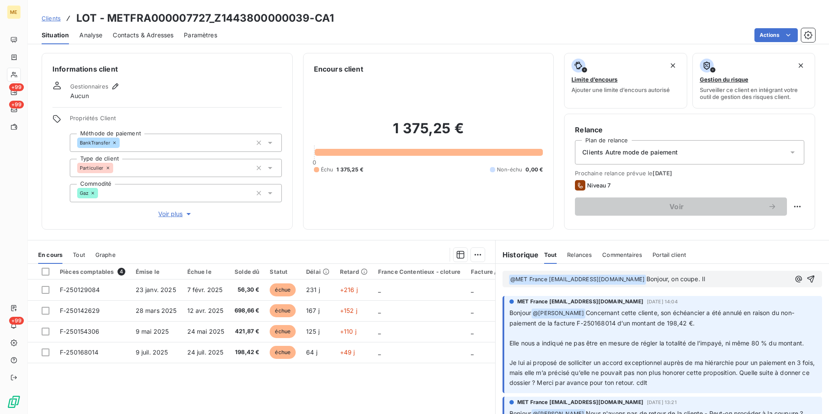
click at [721, 278] on p "﻿ @ MET France met-france@recouvrement.met.com ﻿ Bonjour, on coupe. Il" at bounding box center [649, 279] width 281 height 10
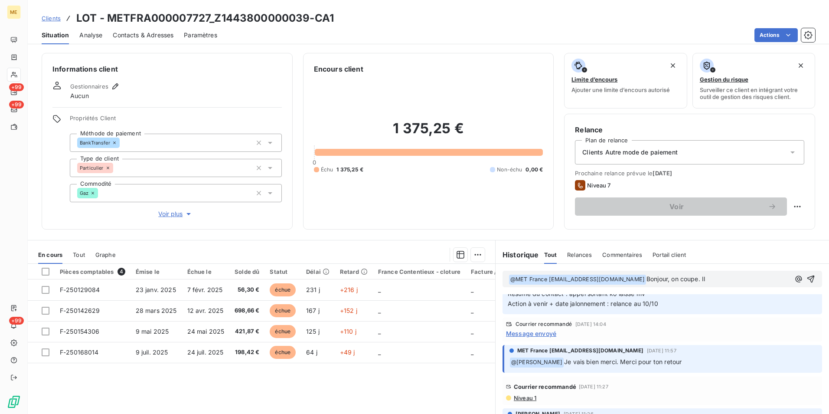
scroll to position [390, 0]
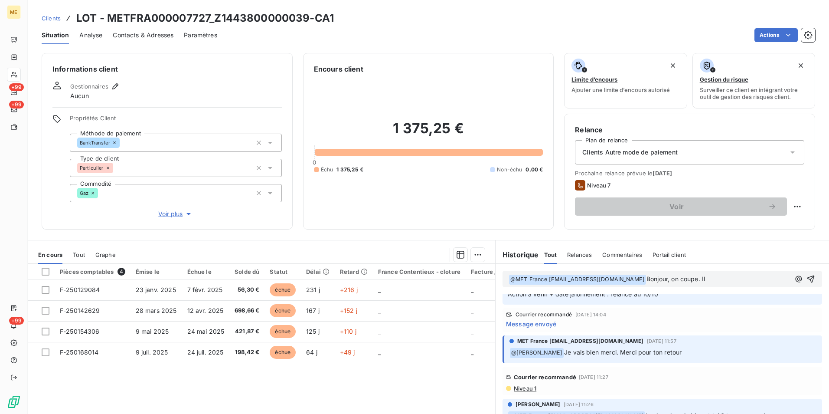
click at [526, 388] on span "Niveau 1" at bounding box center [524, 388] width 23 height 7
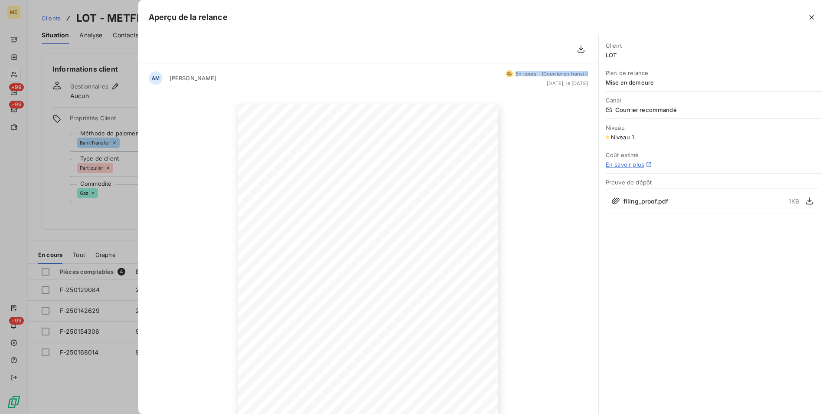
drag, startPoint x: 510, startPoint y: 74, endPoint x: 581, endPoint y: 75, distance: 71.1
click at [581, 75] on div "AM Amélie Matray En cours - (Courrier en transit) il y a 2 jours, le 9 sept. 20…" at bounding box center [368, 78] width 460 height 30
click at [803, 15] on div at bounding box center [523, 17] width 591 height 14
click at [807, 16] on button "button" at bounding box center [812, 17] width 14 height 14
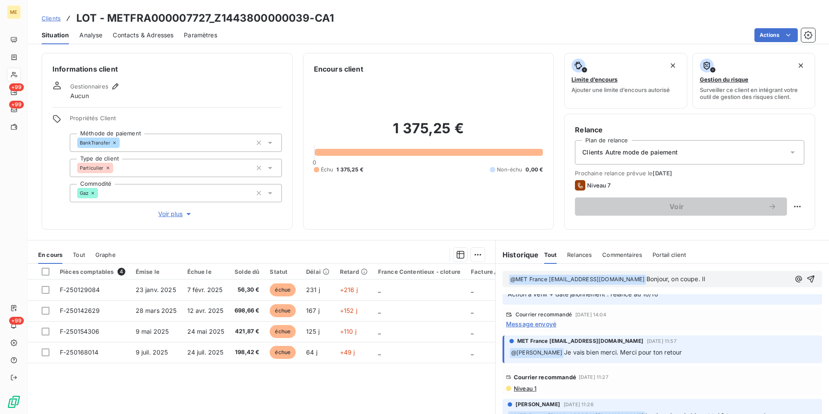
scroll to position [347, 0]
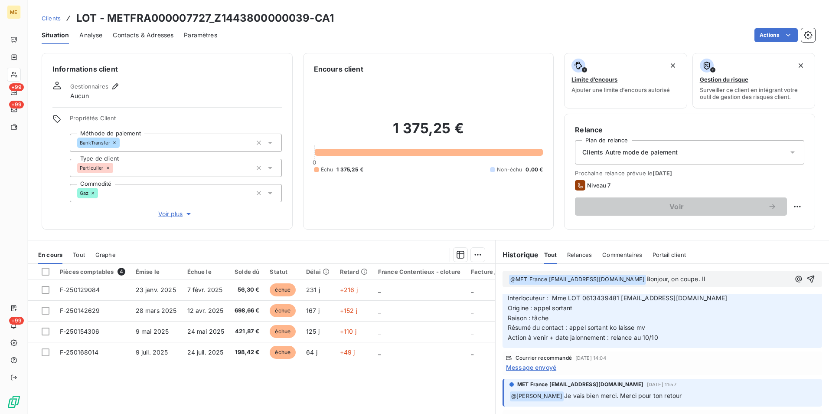
click at [536, 366] on span "Message envoyé" at bounding box center [531, 367] width 50 height 9
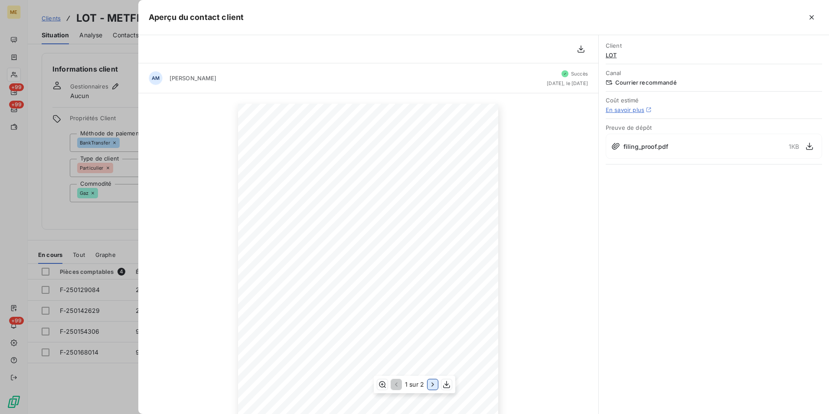
click at [431, 387] on icon "button" at bounding box center [432, 384] width 9 height 9
click at [393, 384] on icon "button" at bounding box center [395, 384] width 9 height 9
click at [808, 17] on icon "button" at bounding box center [811, 17] width 9 height 9
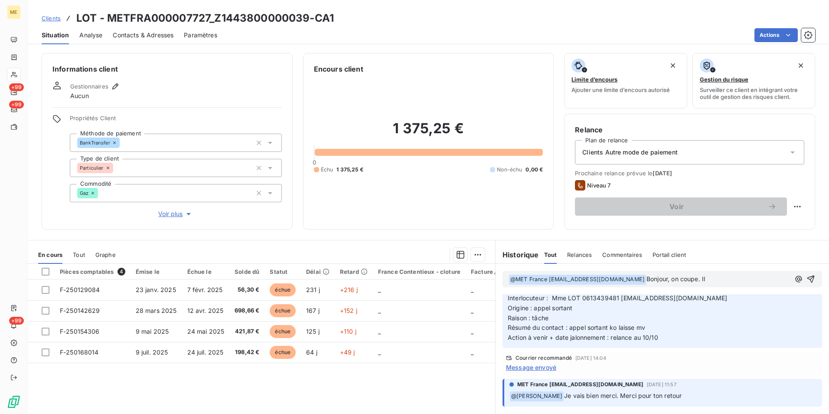
click at [713, 277] on p "﻿ @ MET France met-france@recouvrement.met.com ﻿ Bonjour, on coupe. Il" at bounding box center [649, 279] width 281 height 10
drag, startPoint x: 715, startPoint y: 281, endPoint x: 701, endPoint y: 281, distance: 14.7
click at [701, 281] on p "﻿ @ MET France met-france@recouvrement.met.com ﻿ Bonjour, on coupe. Il" at bounding box center [649, 279] width 281 height 10
click at [714, 278] on p "﻿ @ MET France met-france@recouvrement.met.com ﻿ Bonjour, on coupe. Il" at bounding box center [649, 279] width 281 height 10
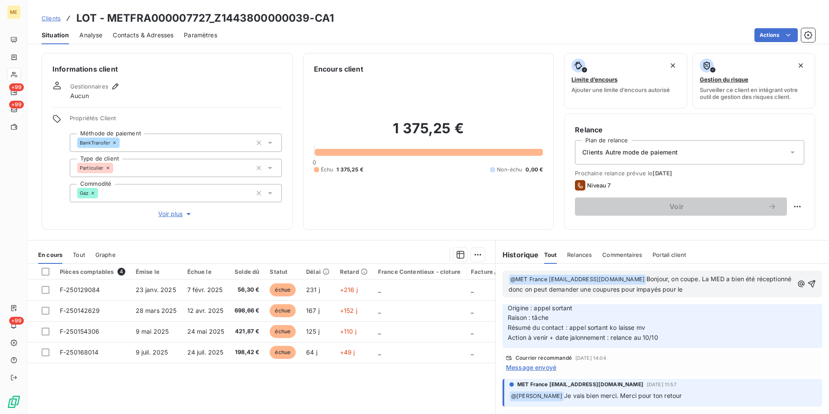
click at [545, 368] on span "Message envoyé" at bounding box center [531, 367] width 50 height 9
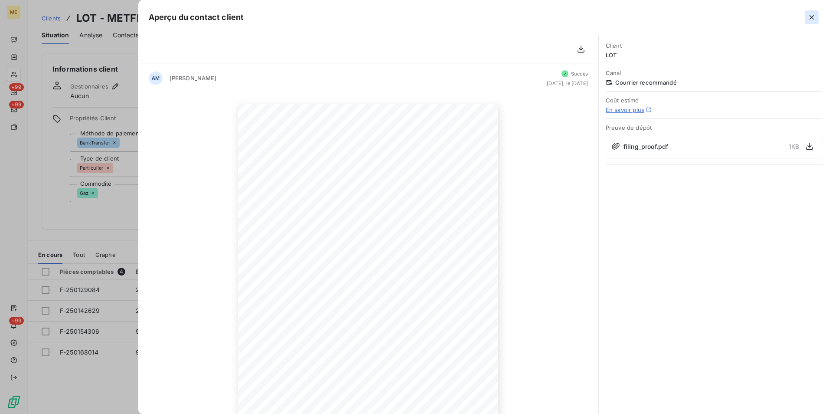
click at [811, 15] on icon "button" at bounding box center [811, 17] width 9 height 9
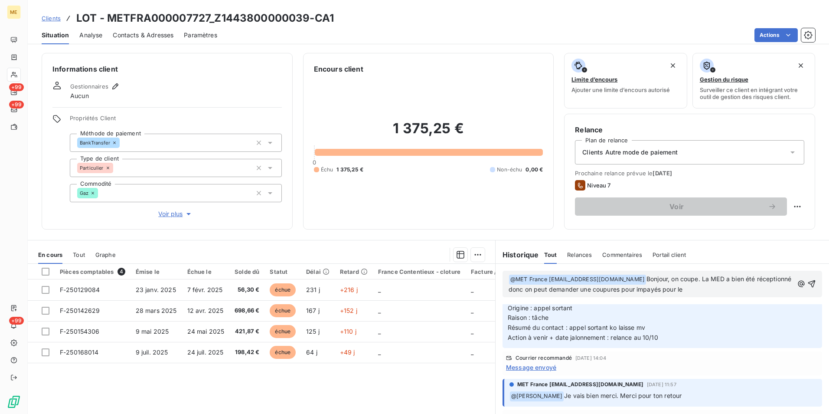
click at [725, 290] on p "﻿ @ MET France met-france@recouvrement.met.com ﻿ Bonjour, on coupe. La MED a bi…" at bounding box center [651, 284] width 285 height 20
click at [720, 291] on p "﻿ @ MET France met-france@recouvrement.met.com ﻿ Bonjour, on coupe. La MED a bi…" at bounding box center [651, 284] width 285 height 20
click at [765, 290] on p "﻿ @ MET France met-france@recouvrement.met.com ﻿ Bonjour, on coupe. La MED a bi…" at bounding box center [651, 284] width 285 height 20
click at [653, 291] on span "Bonjour, on coupe. La MED a bien été réceptionné donc on peut demander une coup…" at bounding box center [651, 284] width 284 height 18
click at [699, 292] on span "Bonjour, on coupe. La MED a bien été réceptionné donc on peut demander une coup…" at bounding box center [651, 284] width 284 height 18
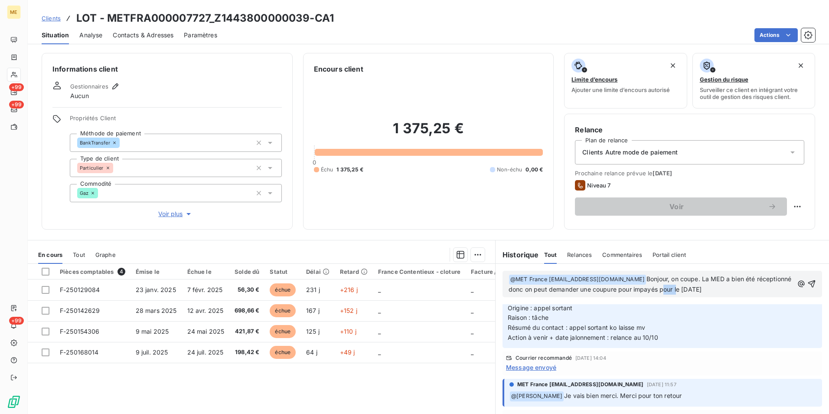
click at [699, 292] on span "Bonjour, on coupe. La MED a bien été réceptionné donc on peut demander une coup…" at bounding box center [651, 284] width 284 height 18
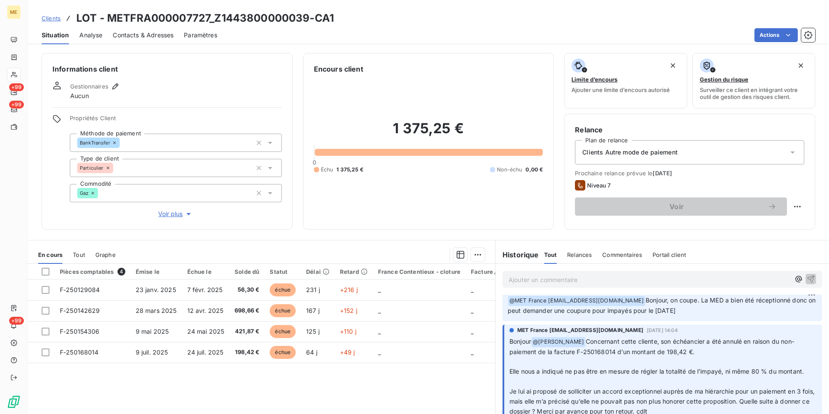
scroll to position [0, 0]
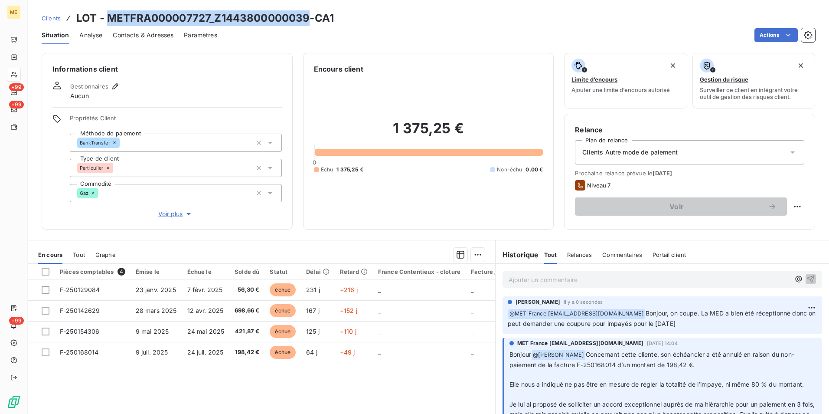
drag, startPoint x: 308, startPoint y: 17, endPoint x: 109, endPoint y: 7, distance: 199.3
click at [109, 7] on div "Clients LOT - METFRA000007727_Z1443800000039-CA1 Situation Analyse Contacts & A…" at bounding box center [428, 22] width 801 height 44
copy h3 "METFRA000007727_Z1443800000039"
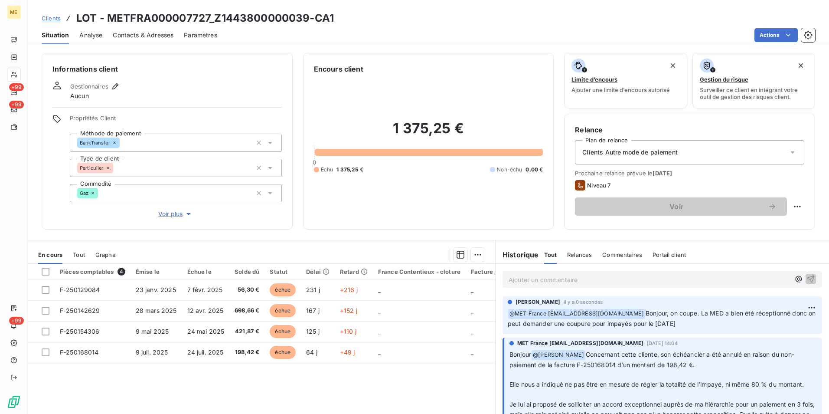
click at [314, 19] on h3 "LOT - METFRA000007727_Z1443800000039-CA1" at bounding box center [205, 18] width 258 height 16
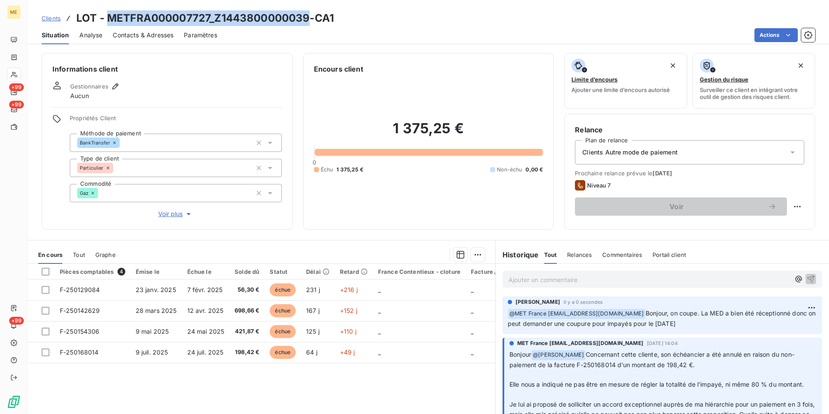
drag, startPoint x: 310, startPoint y: 18, endPoint x: 109, endPoint y: 22, distance: 200.4
click at [109, 22] on h3 "LOT - METFRA000007727_Z1443800000039-CA1" at bounding box center [205, 18] width 258 height 16
copy h3 "METFRA000007727_Z1443800000039"
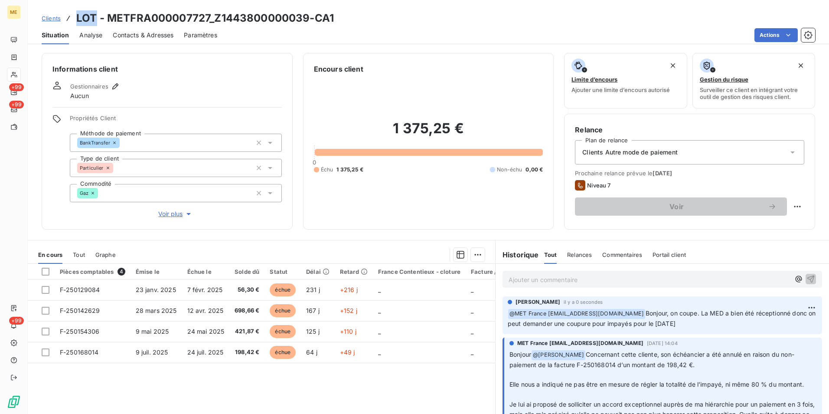
drag, startPoint x: 95, startPoint y: 13, endPoint x: 76, endPoint y: 13, distance: 19.1
click at [76, 13] on h3 "LOT - METFRA000007727_Z1443800000039-CA1" at bounding box center [205, 18] width 258 height 16
copy h3 "LOT"
click at [378, 16] on div "Clients LOT - METFRA000007727_Z1443800000039-CA1" at bounding box center [428, 18] width 801 height 16
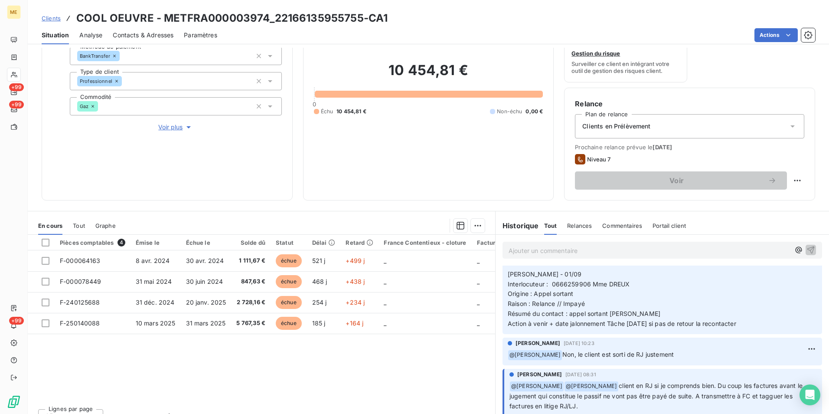
scroll to position [173, 0]
drag, startPoint x: 558, startPoint y: 353, endPoint x: 665, endPoint y: 353, distance: 107.5
click at [665, 353] on p "﻿ @ [PERSON_NAME] Non, le client est sorti de RJ justement" at bounding box center [662, 354] width 309 height 10
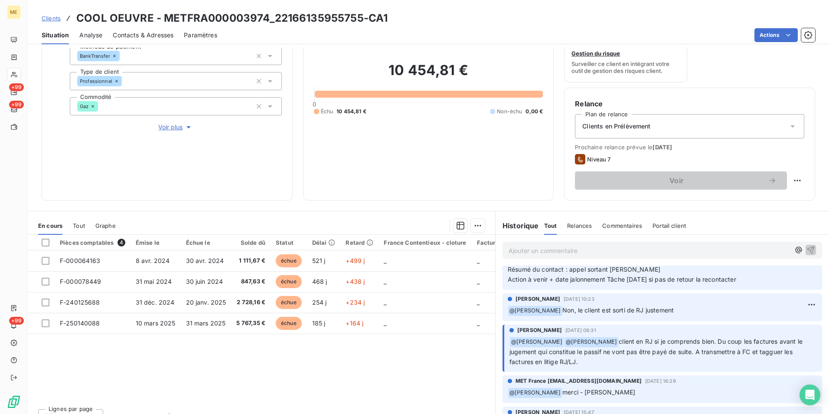
drag, startPoint x: 609, startPoint y: 340, endPoint x: 770, endPoint y: 358, distance: 162.3
click at [770, 358] on p "﻿ @ [PERSON_NAME] ﻿ @ [PERSON_NAME] client en RJ si je comprends bien. Du coup …" at bounding box center [663, 351] width 307 height 30
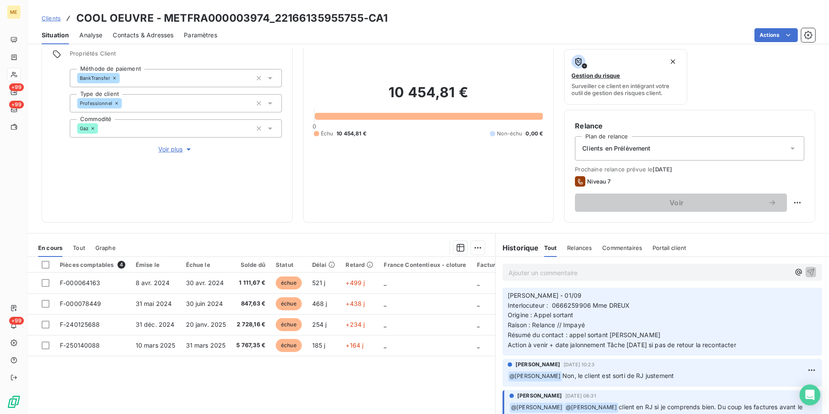
scroll to position [43, 0]
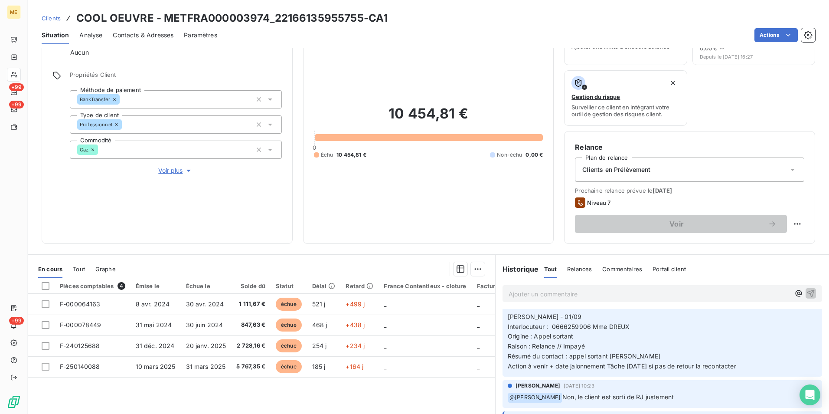
click at [178, 173] on span "Voir plus" at bounding box center [175, 170] width 35 height 9
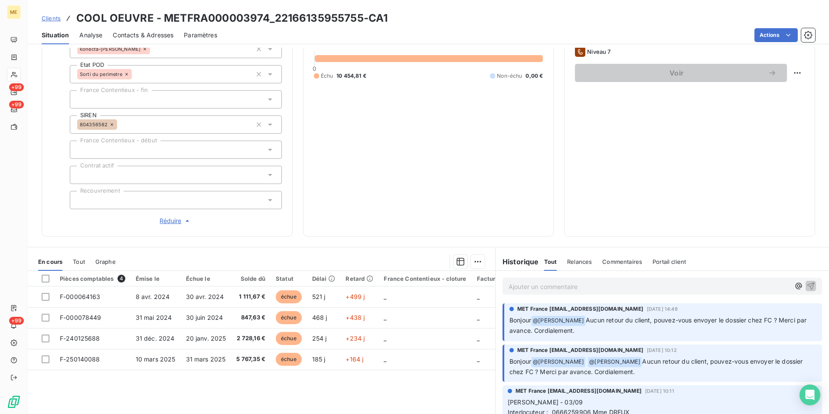
scroll to position [244, 0]
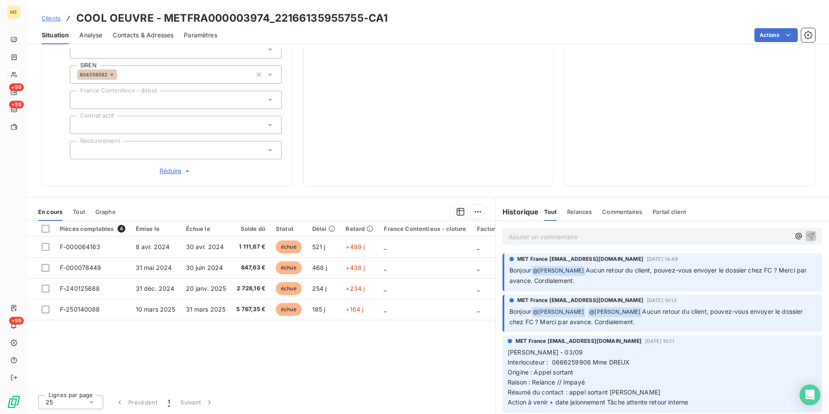
click at [582, 239] on p "Ajouter un commentaire ﻿" at bounding box center [649, 236] width 281 height 11
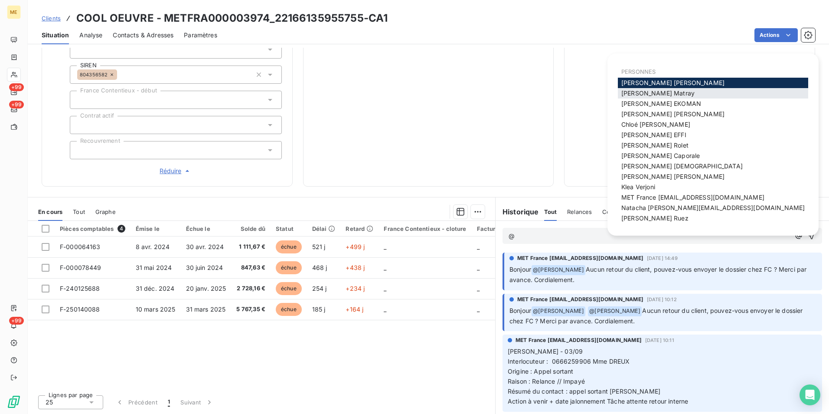
click at [637, 93] on span "[PERSON_NAME]" at bounding box center [657, 92] width 73 height 7
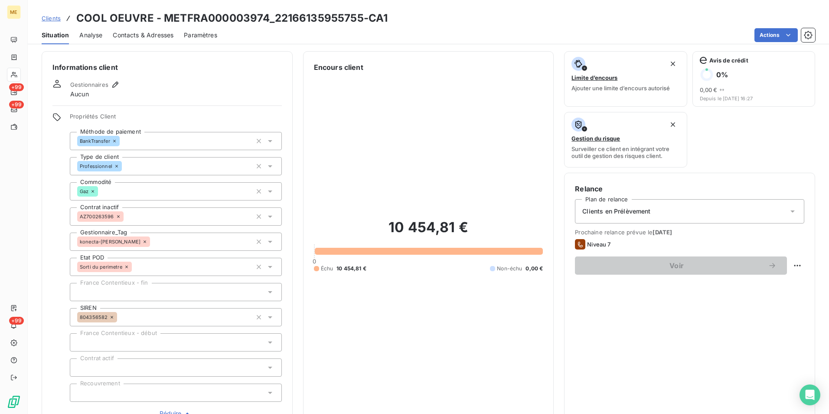
scroll to position [0, 0]
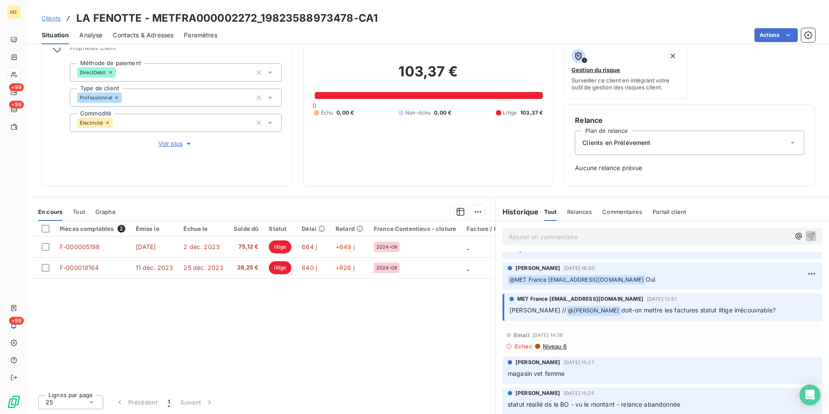
scroll to position [87, 0]
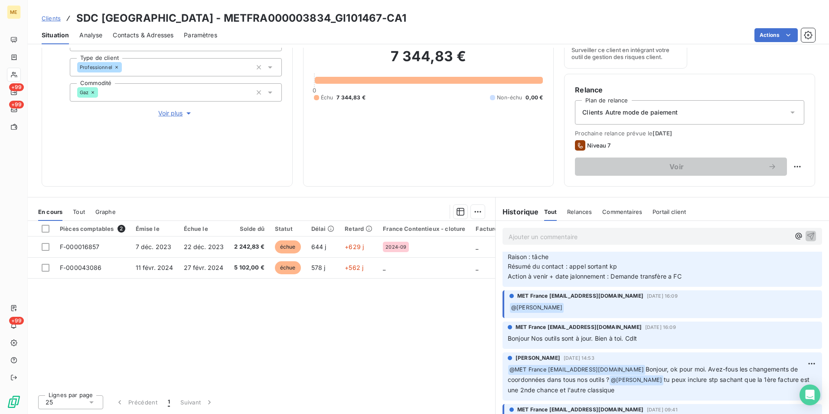
scroll to position [87, 0]
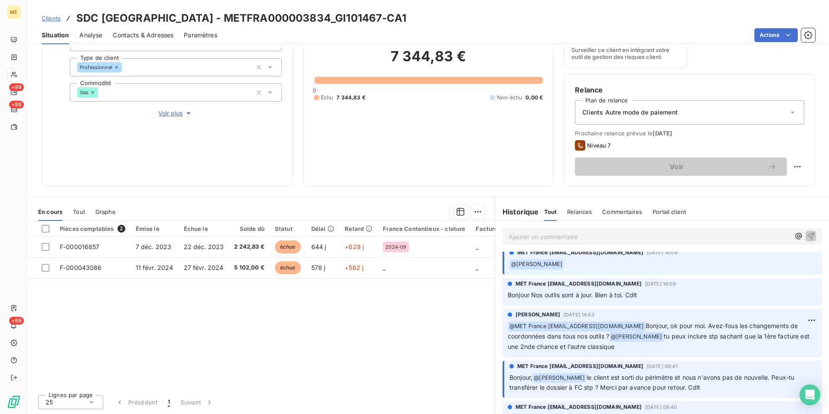
drag, startPoint x: 653, startPoint y: 322, endPoint x: 693, endPoint y: 350, distance: 48.2
click at [693, 350] on p "﻿ @ MET [GEOGRAPHIC_DATA] [EMAIL_ADDRESS][DOMAIN_NAME] Bonjour, ok pour moi. Av…" at bounding box center [662, 336] width 309 height 31
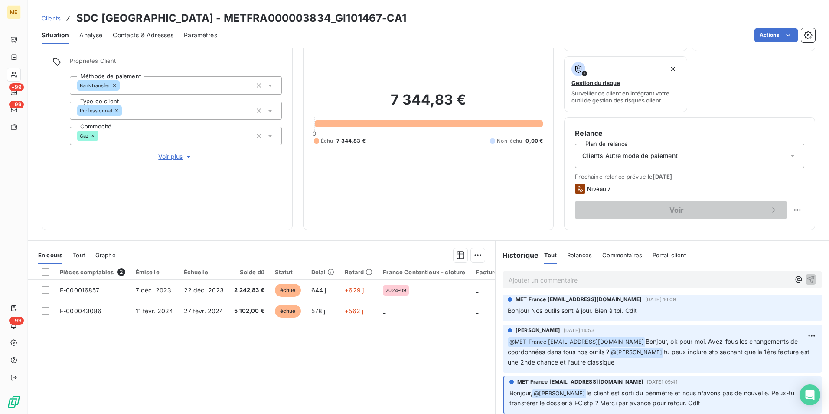
scroll to position [130, 0]
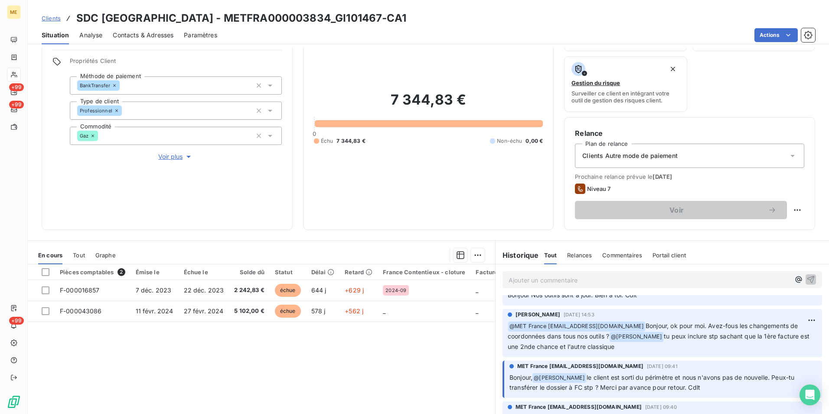
click at [647, 345] on p "﻿ @ MET [GEOGRAPHIC_DATA] [EMAIL_ADDRESS][DOMAIN_NAME] Bonjour, ok pour moi. Av…" at bounding box center [662, 336] width 309 height 31
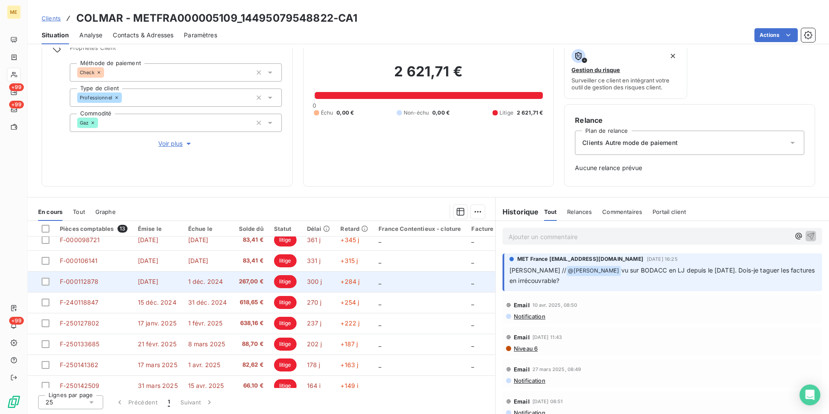
scroll to position [123, 0]
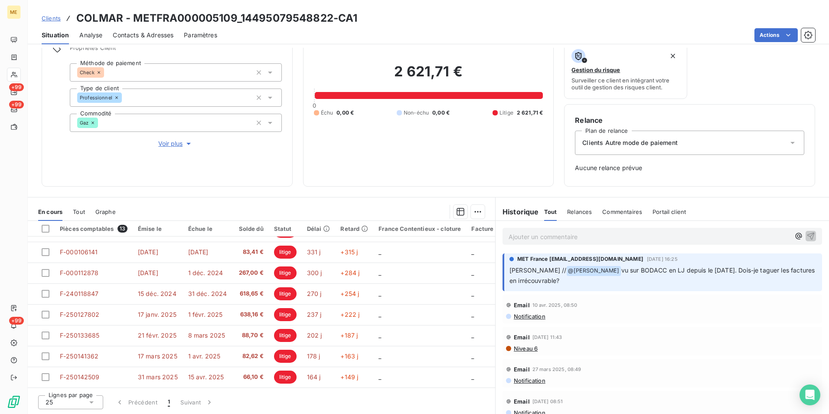
click at [191, 143] on icon "button" at bounding box center [188, 143] width 9 height 9
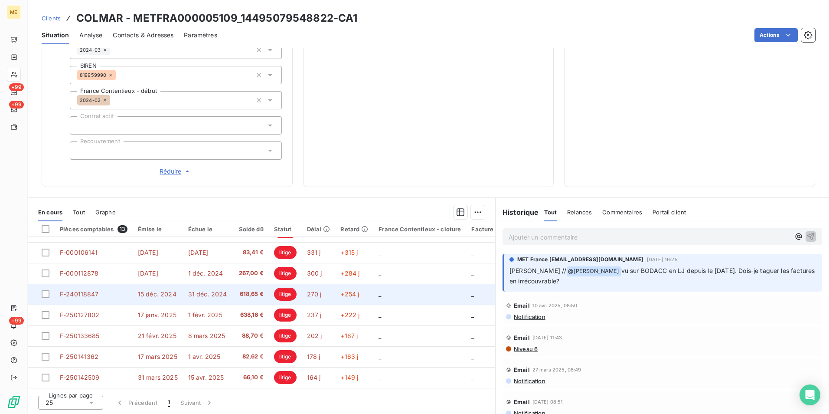
scroll to position [244, 0]
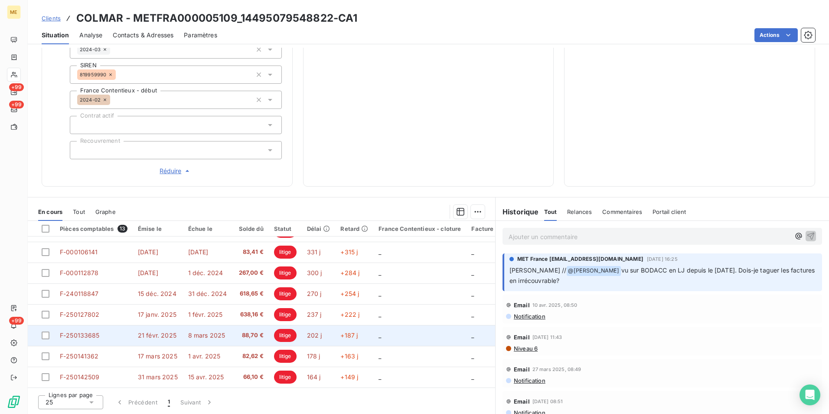
click at [203, 336] on td "8 mars 2025" at bounding box center [207, 335] width 49 height 21
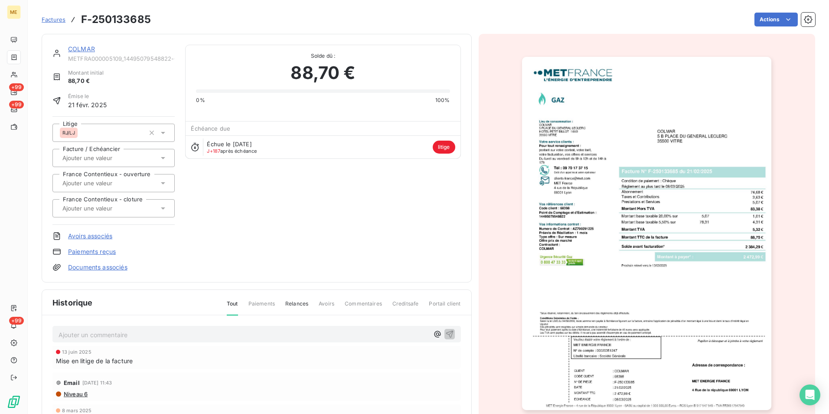
click at [673, 258] on img "button" at bounding box center [646, 233] width 249 height 353
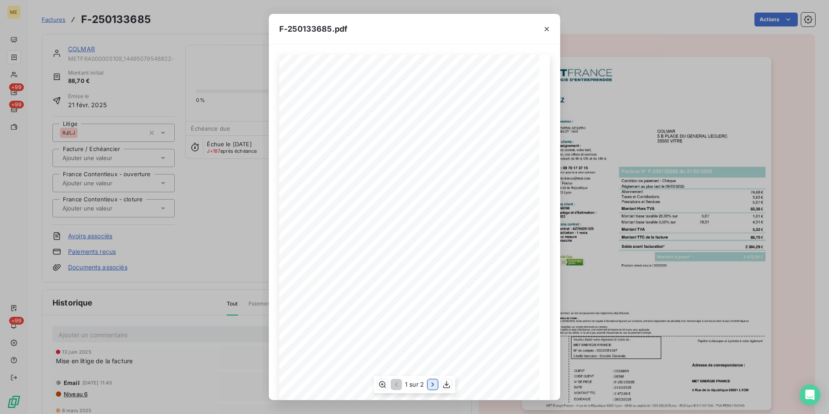
click at [433, 381] on icon "button" at bounding box center [432, 384] width 9 height 9
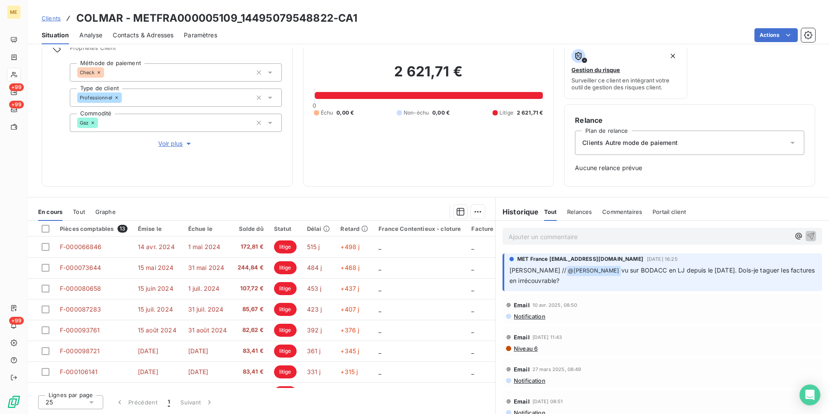
click at [656, 238] on p "Ajouter un commentaire ﻿" at bounding box center [649, 236] width 281 height 11
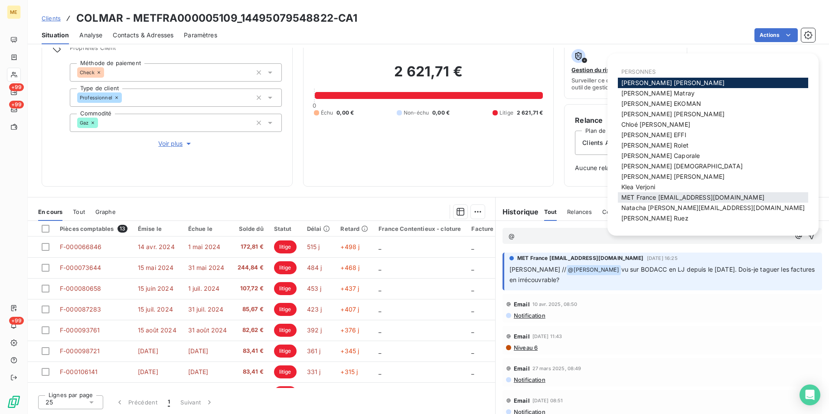
click at [692, 196] on span "MET France [EMAIL_ADDRESS][DOMAIN_NAME]" at bounding box center [692, 196] width 143 height 7
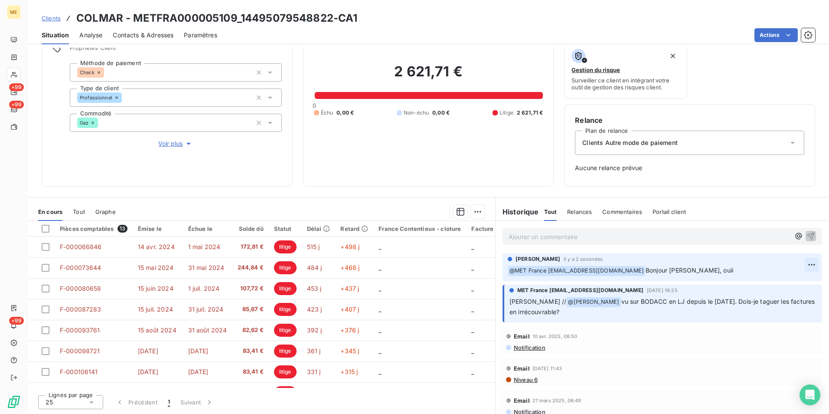
click at [797, 261] on html "ME +99 +99 +99 Clients COLMAR - METFRA000005109_14495079548822-CA1 Situation An…" at bounding box center [414, 207] width 829 height 414
click at [764, 278] on div "Editer" at bounding box center [778, 284] width 49 height 14
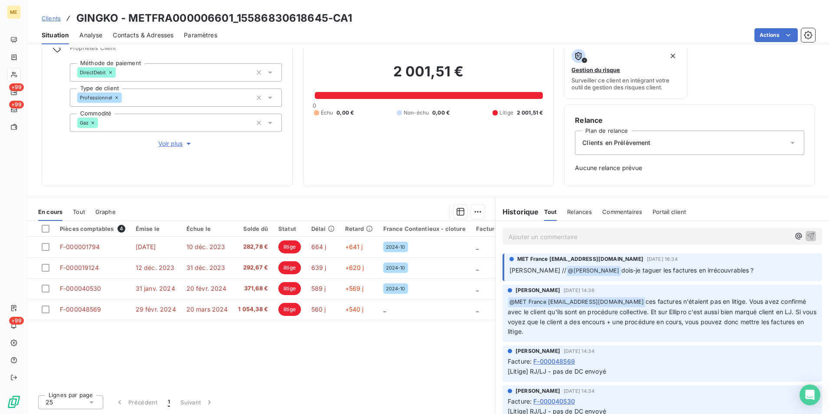
click at [160, 148] on div "Informations client Gestionnaires Aucun Propriétés Client Méthode de paiement D…" at bounding box center [167, 85] width 251 height 204
click at [162, 143] on span "Voir plus" at bounding box center [175, 143] width 35 height 9
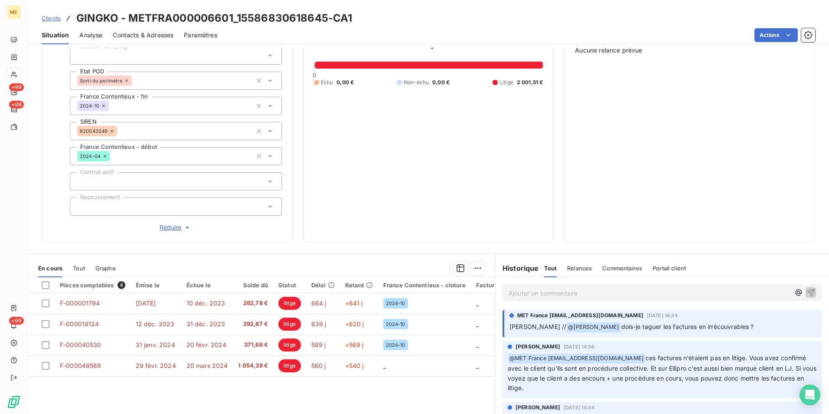
scroll to position [200, 0]
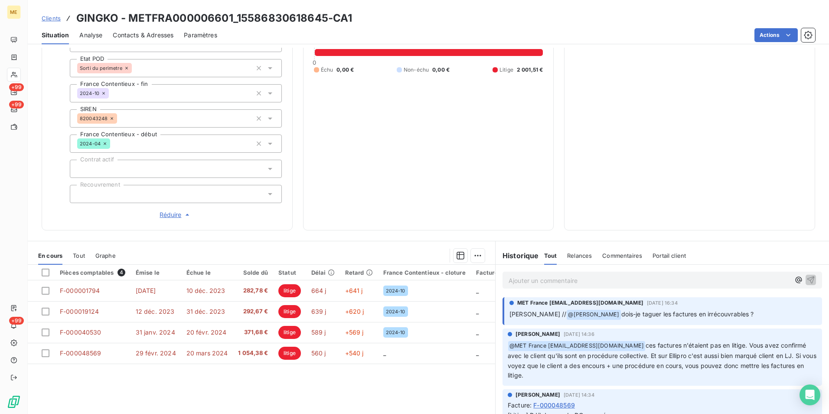
click at [624, 282] on p "Ajouter un commentaire ﻿" at bounding box center [649, 280] width 281 height 11
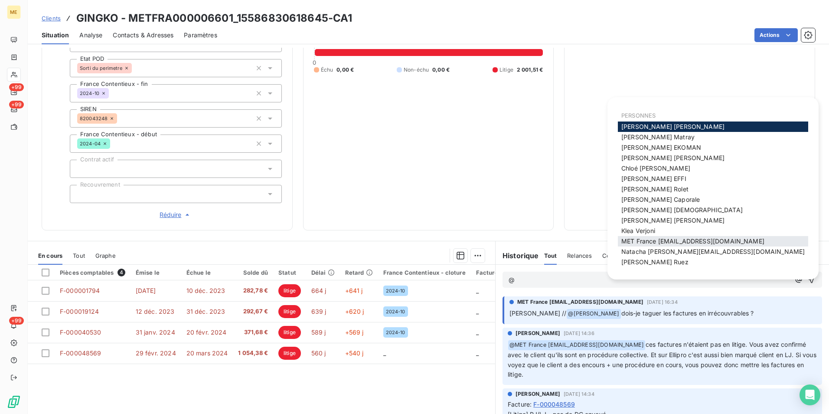
click at [658, 242] on span "MET France [EMAIL_ADDRESS][DOMAIN_NAME]" at bounding box center [692, 240] width 143 height 7
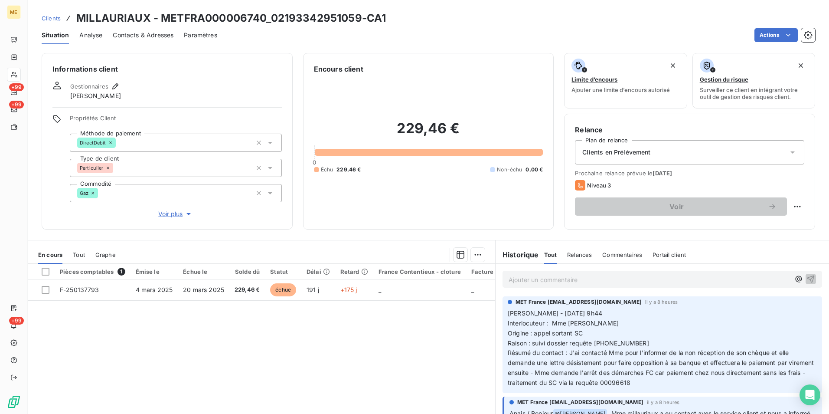
scroll to position [43, 0]
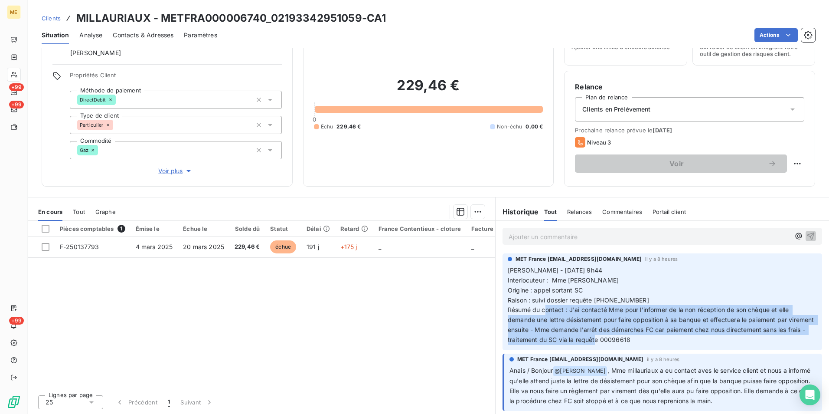
drag, startPoint x: 570, startPoint y: 310, endPoint x: 795, endPoint y: 339, distance: 226.8
click at [795, 339] on p "Cindy - 11/09/2025 - 9h44 Interlocuteur : Mme MILLAURIAUX Origine : appel sorta…" at bounding box center [662, 304] width 309 height 79
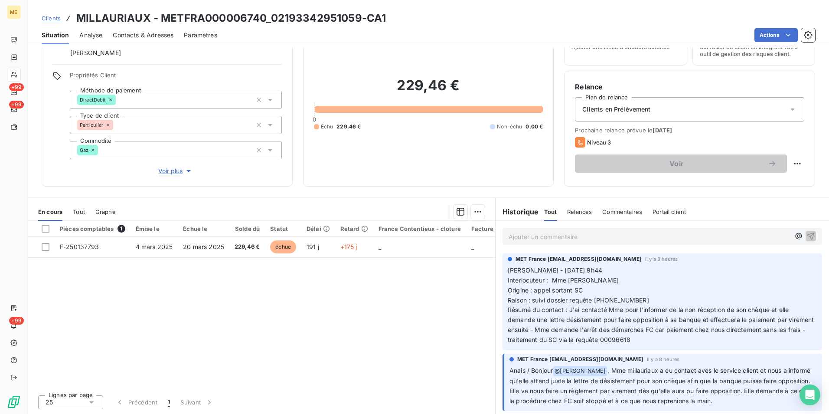
click at [340, 339] on div "Pièces comptables 1 Émise le Échue le Solde dû Statut Délai Retard France Conte…" at bounding box center [261, 304] width 467 height 167
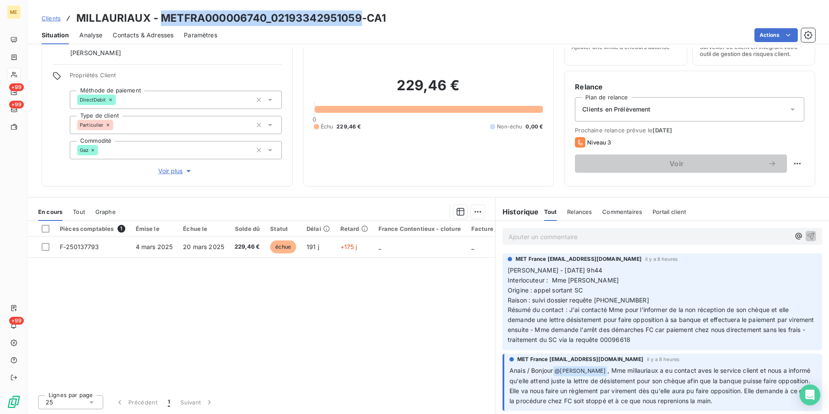
drag, startPoint x: 360, startPoint y: 20, endPoint x: 162, endPoint y: 25, distance: 198.2
click at [162, 25] on h3 "MILLAURIAUX - METFRA000006740_02193342951059-CA1" at bounding box center [231, 18] width 310 height 16
drag, startPoint x: 162, startPoint y: 25, endPoint x: 288, endPoint y: 14, distance: 127.1
click at [288, 14] on h3 "MILLAURIAUX - METFRA000006740_02193342951059-CA1" at bounding box center [231, 18] width 310 height 16
drag, startPoint x: 263, startPoint y: 19, endPoint x: 162, endPoint y: 21, distance: 101.1
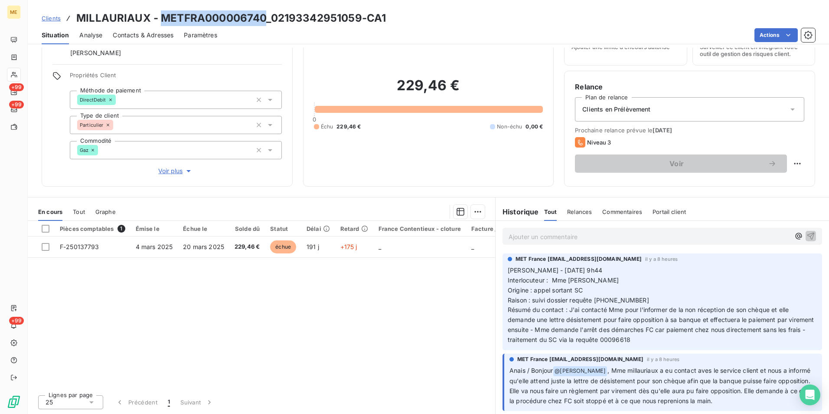
click at [162, 21] on h3 "MILLAURIAUX - METFRA000006740_02193342951059-CA1" at bounding box center [231, 18] width 310 height 16
copy h3 "METFRA000006740"
click at [588, 230] on div "Ajouter un commentaire ﻿" at bounding box center [663, 236] width 320 height 17
click at [588, 233] on p "Ajouter un commentaire ﻿" at bounding box center [649, 236] width 281 height 11
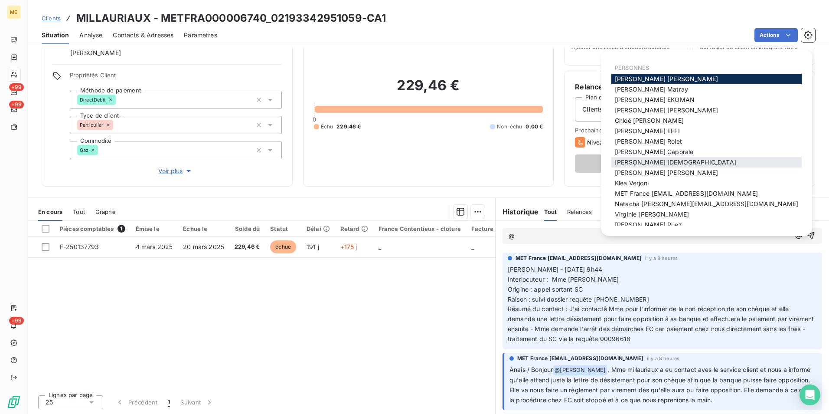
click at [695, 159] on div "Géraldine Moutafis" at bounding box center [706, 162] width 190 height 10
click at [692, 160] on div "Géraldine Moutafis" at bounding box center [706, 162] width 190 height 10
click at [665, 160] on span "Géraldine Moutafis" at bounding box center [675, 161] width 121 height 7
click at [722, 193] on span "MET France met-france@recouvrement.met.com" at bounding box center [686, 192] width 143 height 7
click at [688, 163] on div "Géraldine Moutafis" at bounding box center [706, 162] width 190 height 10
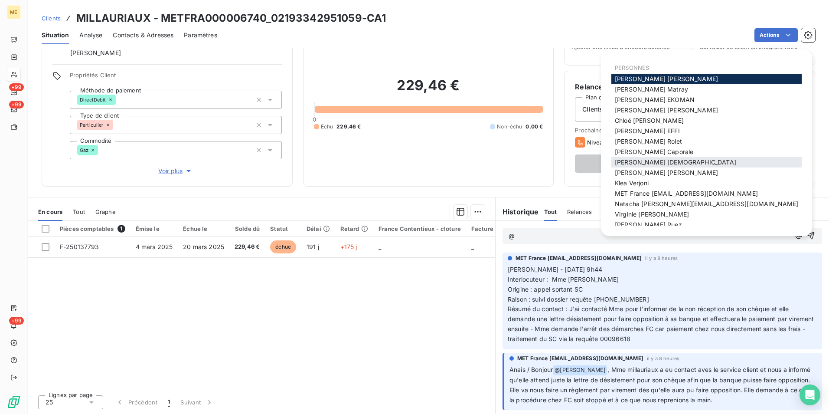
click at [685, 161] on div "Géraldine Moutafis" at bounding box center [706, 162] width 190 height 10
click at [662, 162] on span "Géraldine Moutafis" at bounding box center [675, 161] width 121 height 7
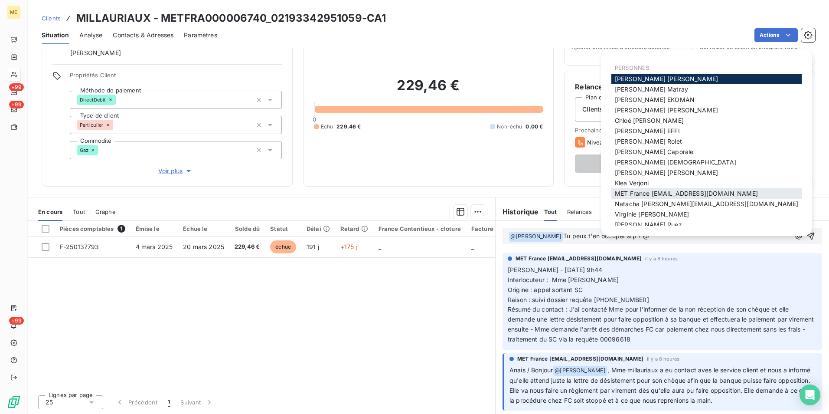
click at [630, 195] on span "MET France met-france@recouvrement.met.com" at bounding box center [686, 192] width 143 height 7
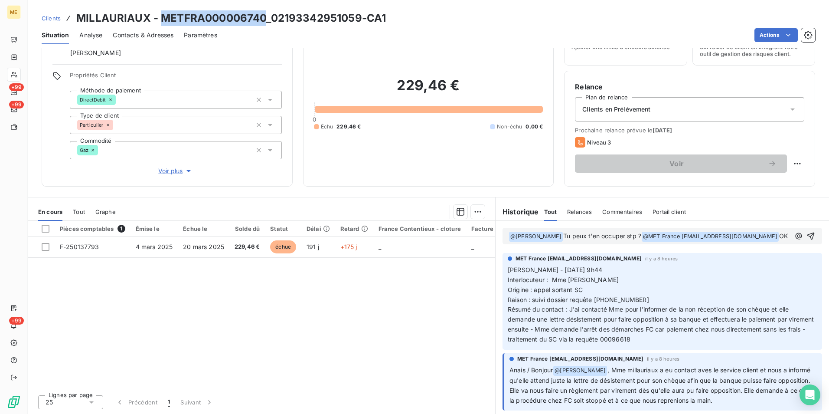
drag, startPoint x: 266, startPoint y: 19, endPoint x: 158, endPoint y: 10, distance: 107.9
click at [158, 10] on h3 "MILLAURIAUX - METFRA000006740_02193342951059-CA1" at bounding box center [231, 18] width 310 height 16
copy h3 "METFRA000006740"
click at [779, 239] on span "OK" at bounding box center [783, 235] width 9 height 7
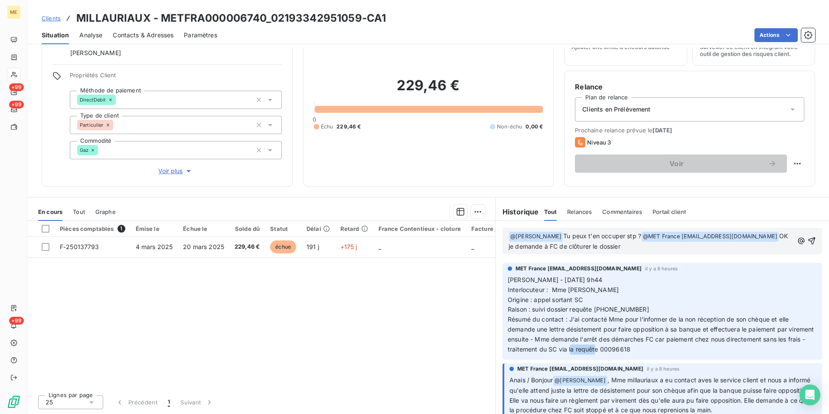
drag, startPoint x: 654, startPoint y: 350, endPoint x: 627, endPoint y: 345, distance: 28.2
click at [627, 345] on p "[PERSON_NAME] - [DATE] 9h44 Interlocuteur : Mme [PERSON_NAME] Origine : appel s…" at bounding box center [662, 314] width 309 height 79
copy span "00096618"
drag, startPoint x: 648, startPoint y: 247, endPoint x: 776, endPoint y: 246, distance: 127.9
click at [776, 246] on p "﻿ @ Géraldine Moutafis ﻿ Tu peux t'en occuper stp ? @ MET France met-france@rec…" at bounding box center [651, 241] width 285 height 20
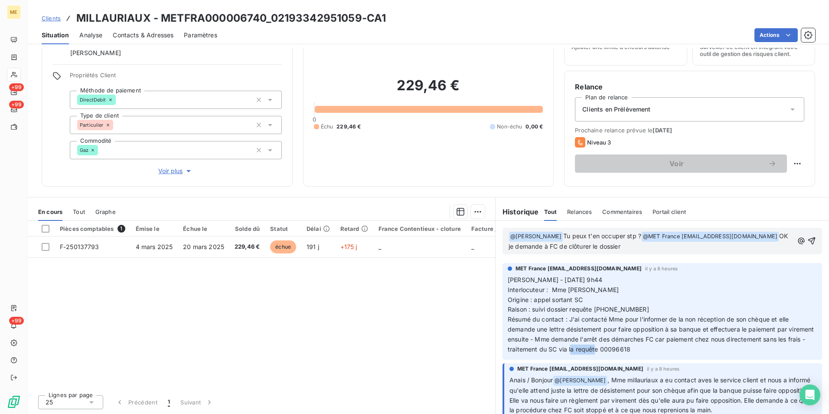
click at [773, 246] on p "﻿ @ Géraldine Moutafis ﻿ Tu peux t'en occuper stp ? @ MET France met-france@rec…" at bounding box center [651, 241] width 285 height 20
click at [807, 242] on icon "button" at bounding box center [811, 240] width 9 height 9
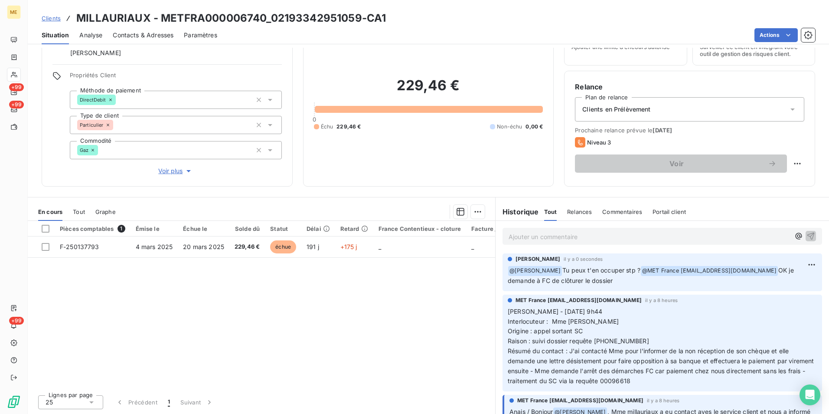
click at [299, 324] on div "Pièces comptables 1 Émise le Échue le Solde dû Statut Délai Retard France Conte…" at bounding box center [261, 304] width 467 height 167
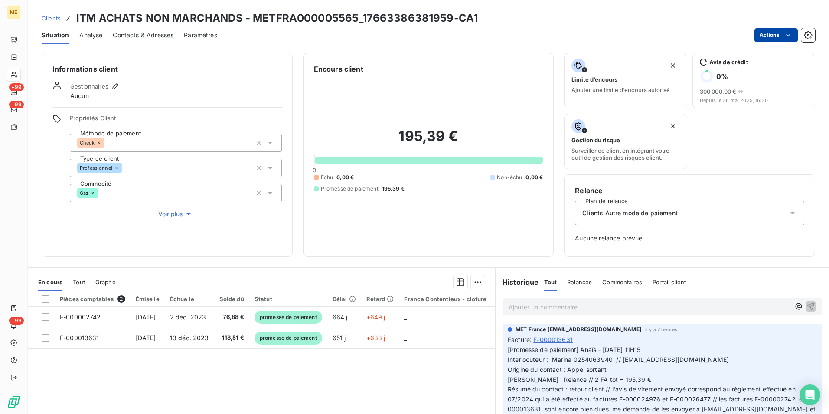
click at [783, 33] on html "ME +99 +99 +99 Clients ITM ACHATS NON MARCHANDS - METFRA000005565_1766338638195…" at bounding box center [414, 207] width 829 height 414
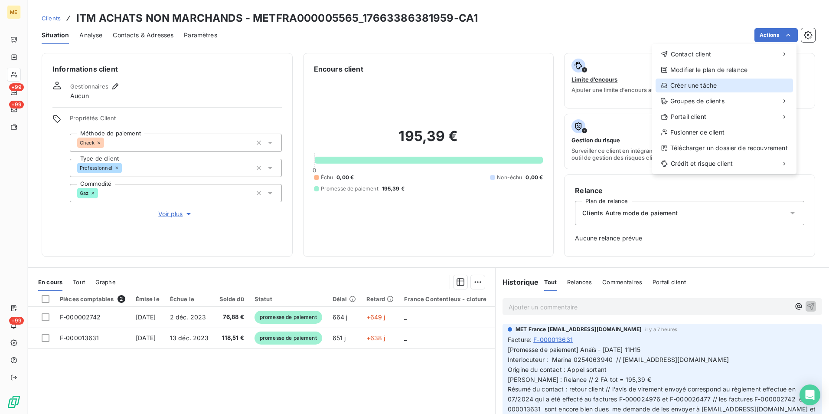
click at [736, 82] on div "Créer une tâche" at bounding box center [724, 85] width 137 height 14
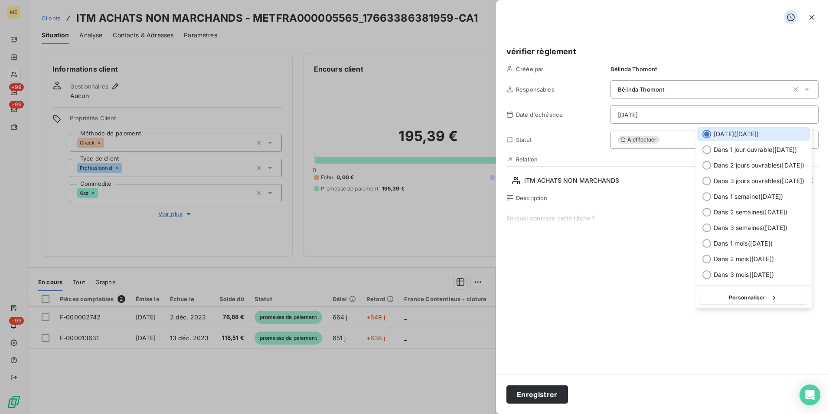
click at [684, 118] on html "ME +99 +99 +99 Clients ITM ACHATS NON MARCHANDS - METFRA000005565_1766338638195…" at bounding box center [414, 207] width 829 height 414
click at [763, 180] on span "Dans 3 jours ouvrables ( [DATE] )" at bounding box center [759, 180] width 91 height 9
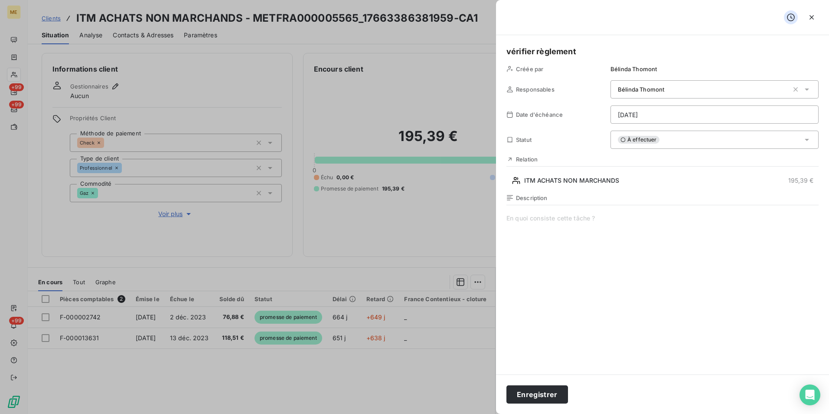
click at [697, 118] on html "ME +99 +99 +99 Clients ITM ACHATS NON MARCHANDS - METFRA000005565_1766338638195…" at bounding box center [414, 207] width 829 height 414
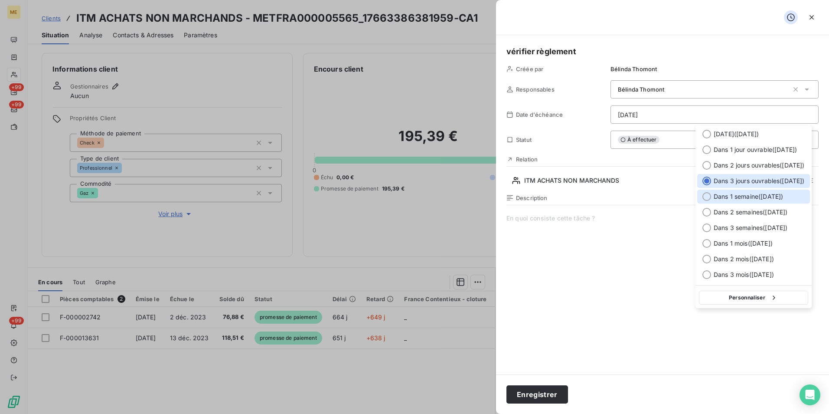
click at [734, 195] on span "Dans 1 semaine ( [DATE] )" at bounding box center [748, 196] width 69 height 9
type input "[DATE]"
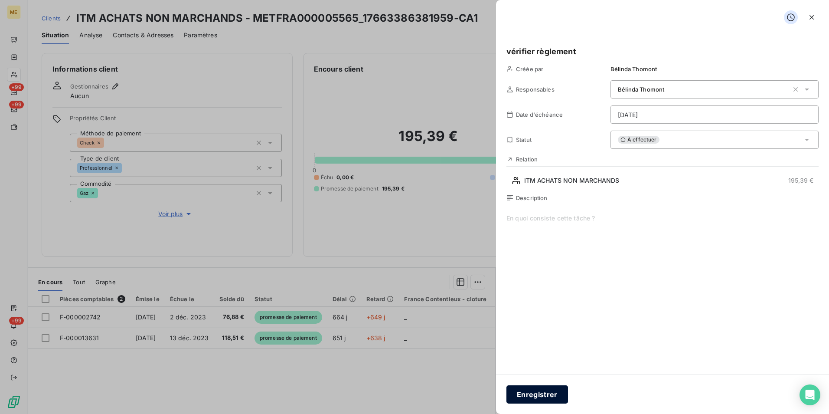
click at [543, 395] on button "Enregistrer" at bounding box center [537, 394] width 62 height 18
